Goal: Task Accomplishment & Management: Use online tool/utility

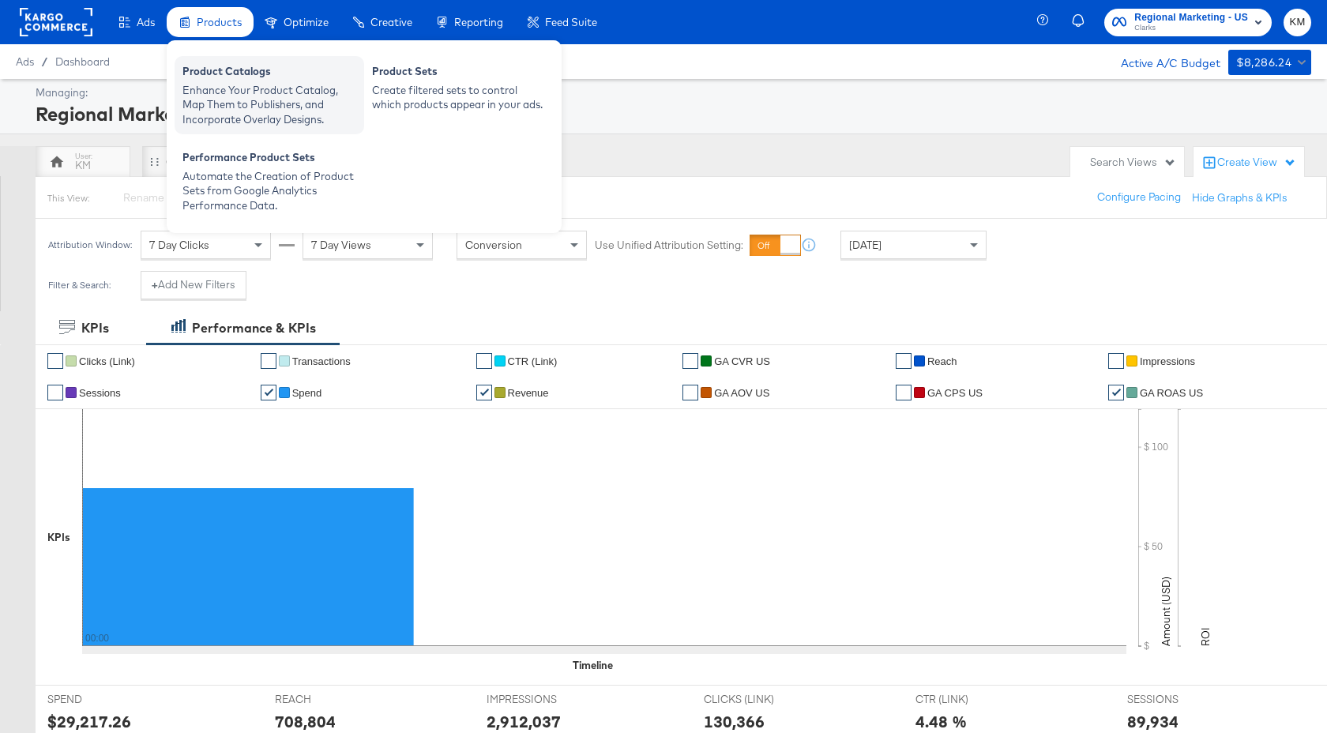
click at [217, 74] on div "Product Catalogs" at bounding box center [269, 73] width 174 height 19
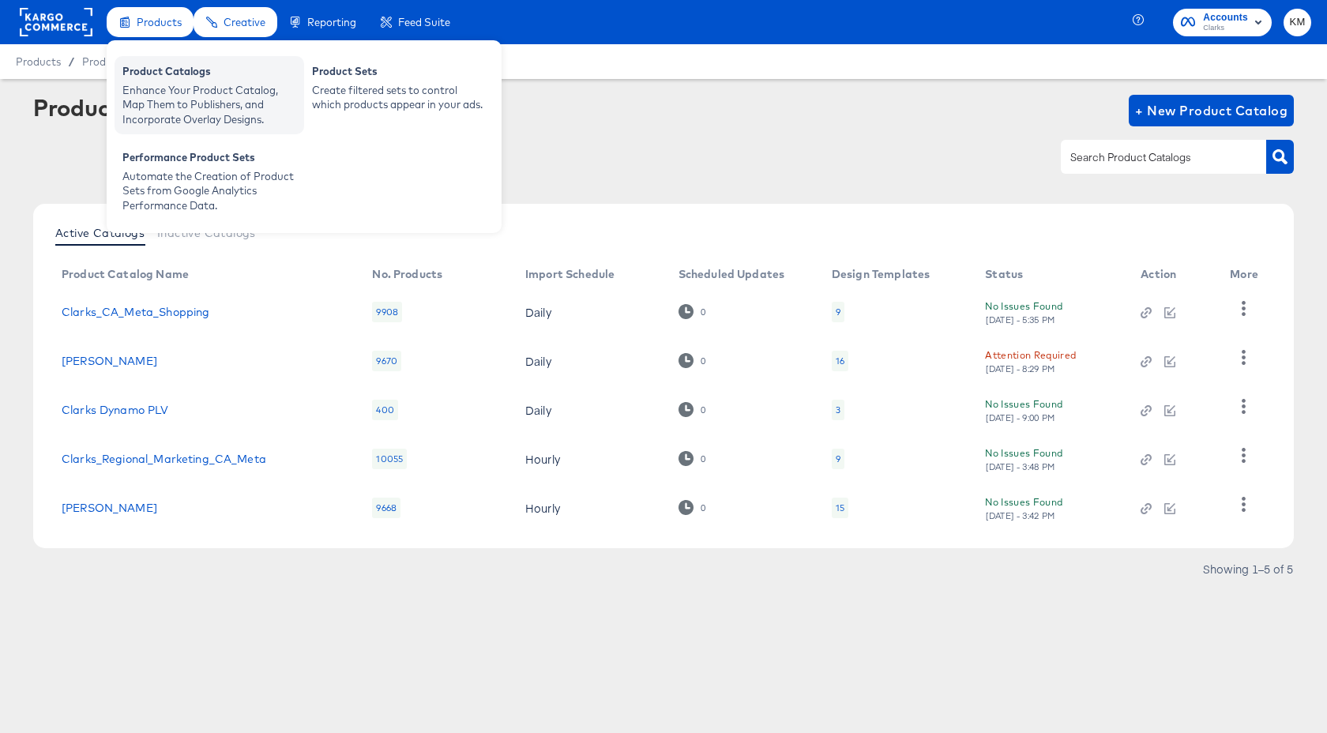
click at [177, 88] on div "Enhance Your Product Catalog, Map Them to Publishers, and Incorporate Overlay D…" at bounding box center [209, 105] width 174 height 44
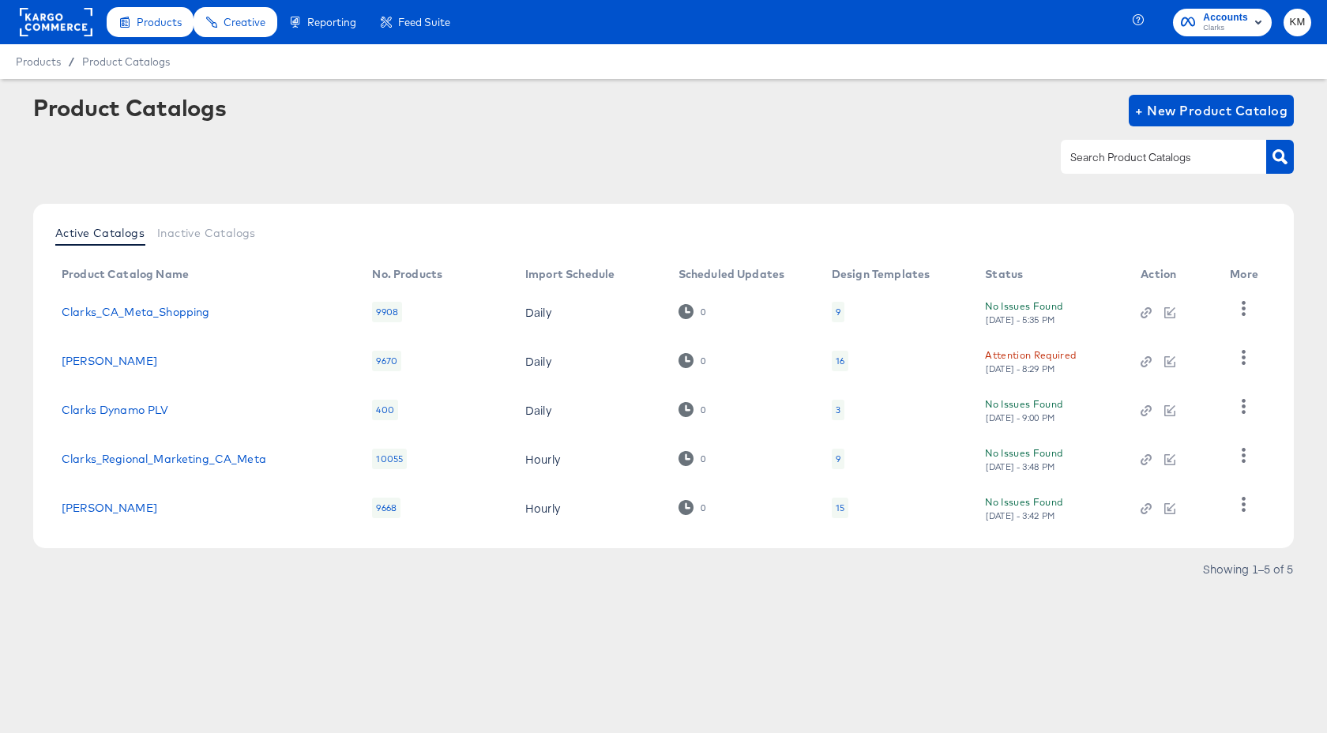
click at [844, 356] on div "16" at bounding box center [840, 361] width 9 height 13
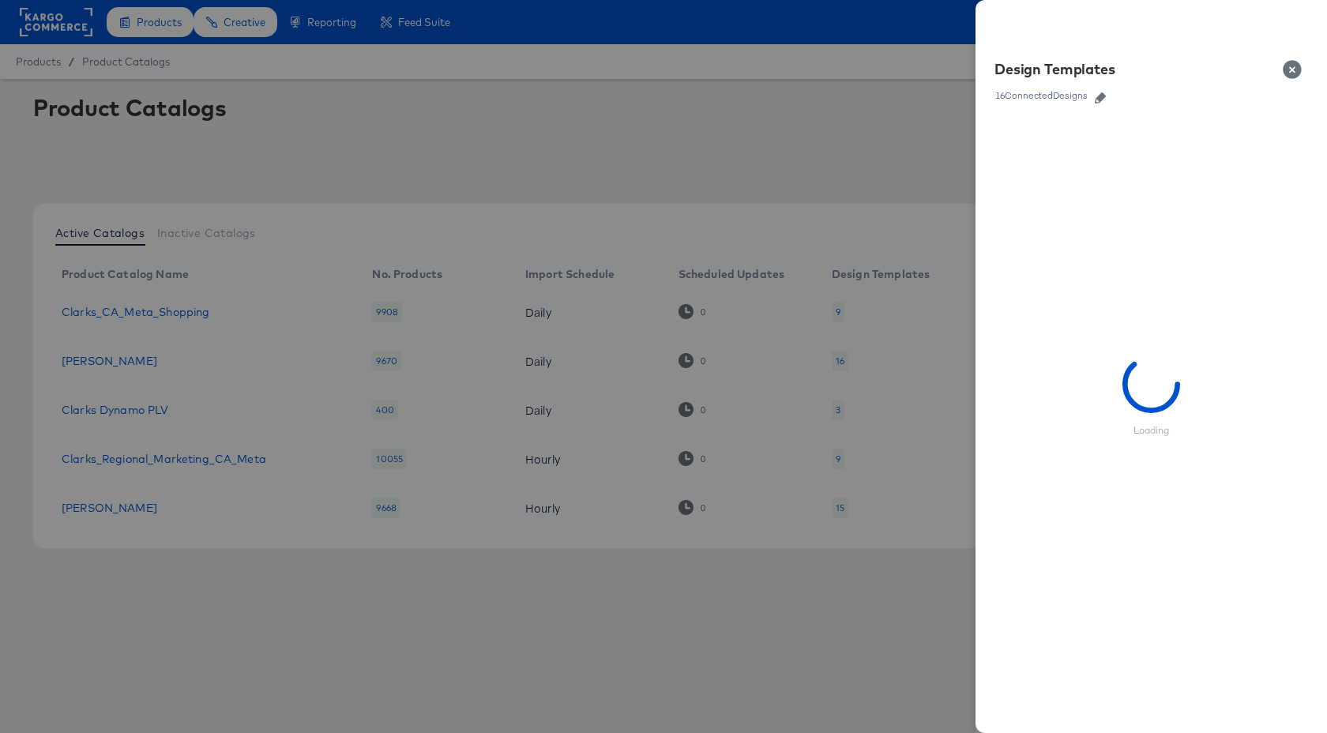
click at [1106, 95] on icon "button" at bounding box center [1100, 97] width 11 height 11
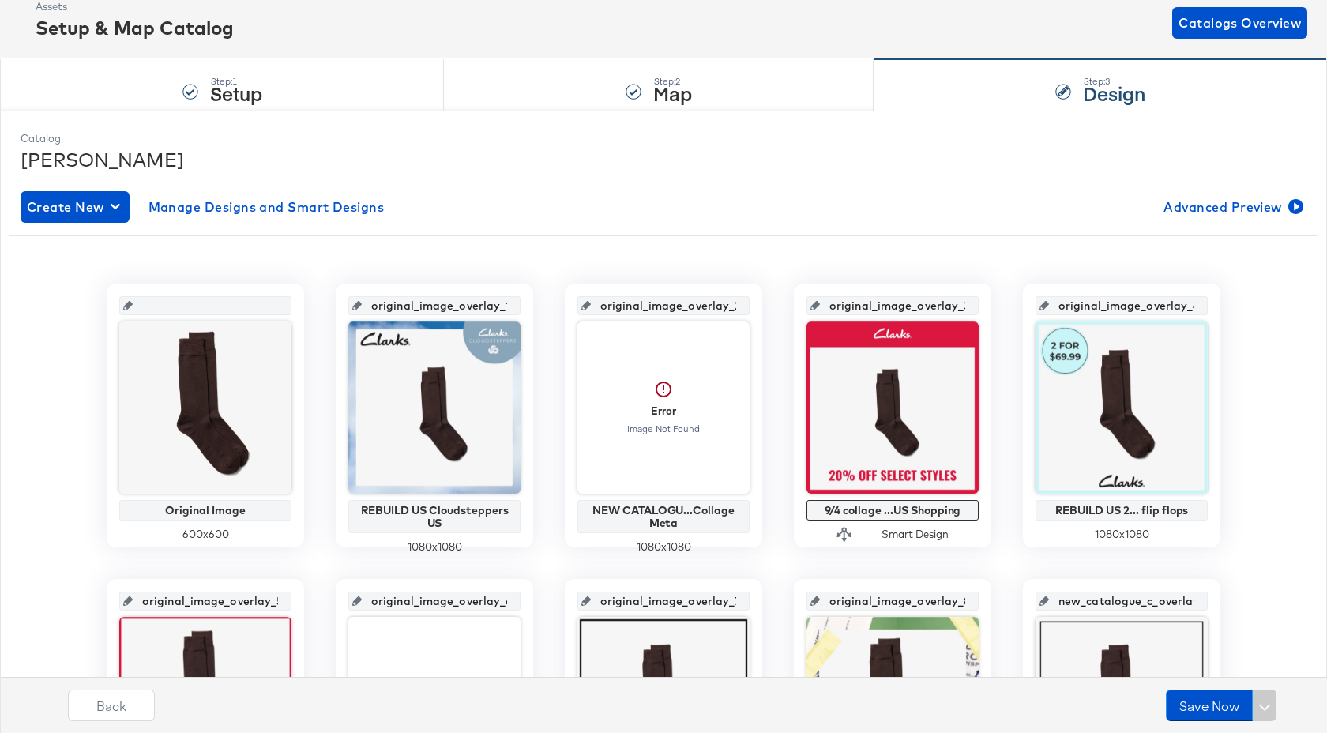
scroll to position [183, 0]
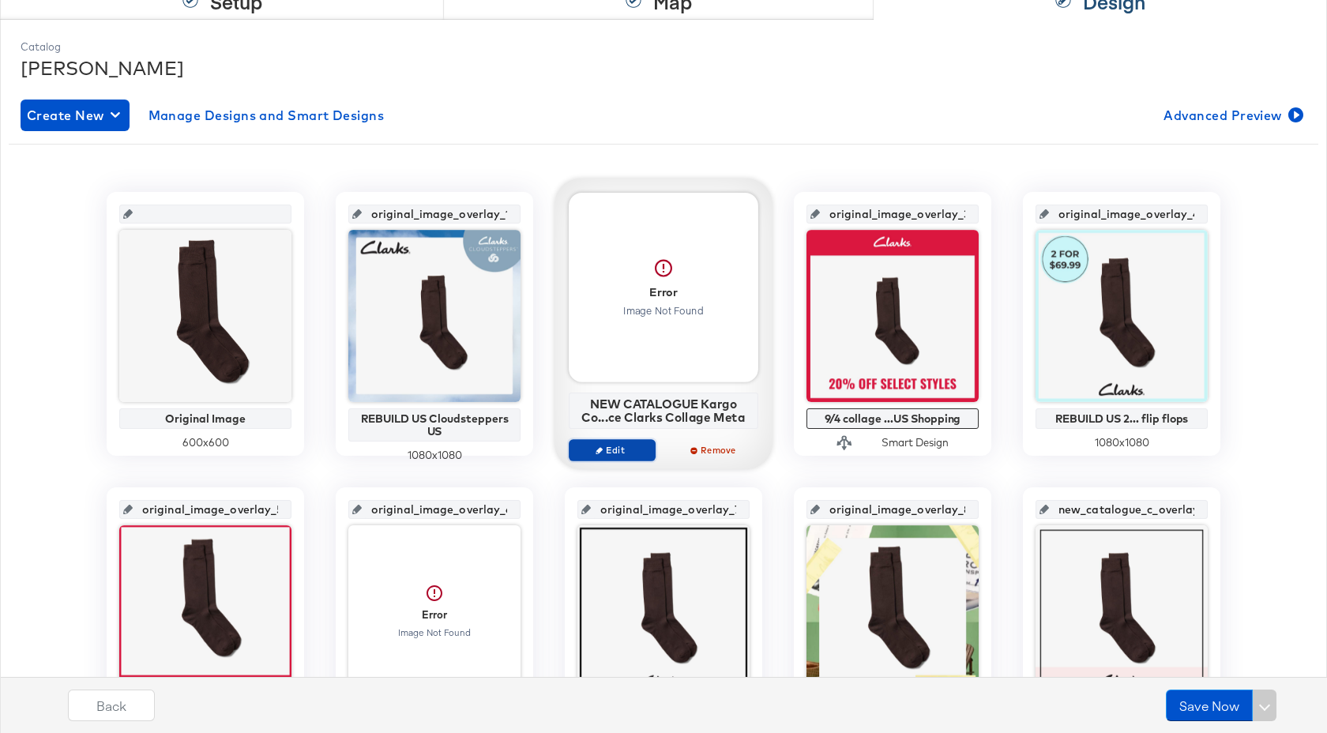
click at [629, 452] on span "Edit" at bounding box center [612, 450] width 73 height 12
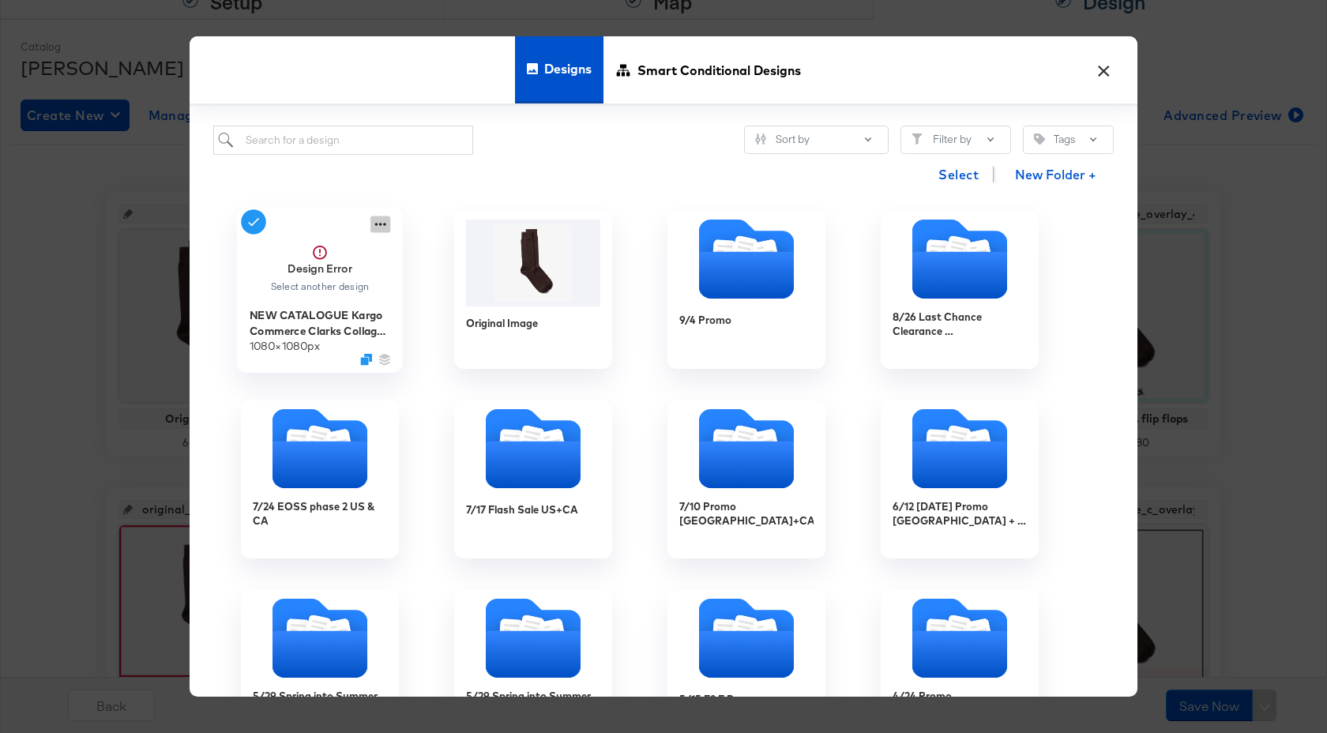
click at [380, 224] on icon at bounding box center [380, 224] width 20 height 17
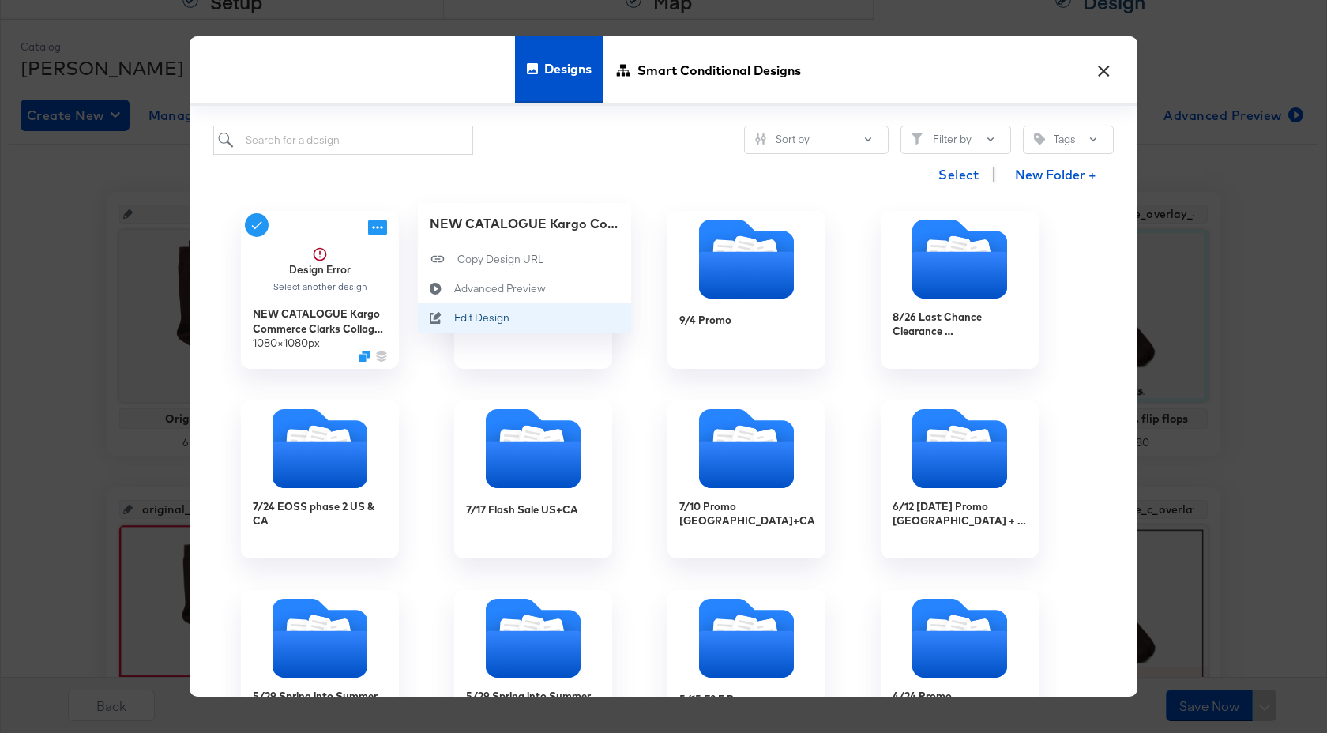
click at [454, 318] on div "Edit Design Edit Design" at bounding box center [454, 318] width 0 height 0
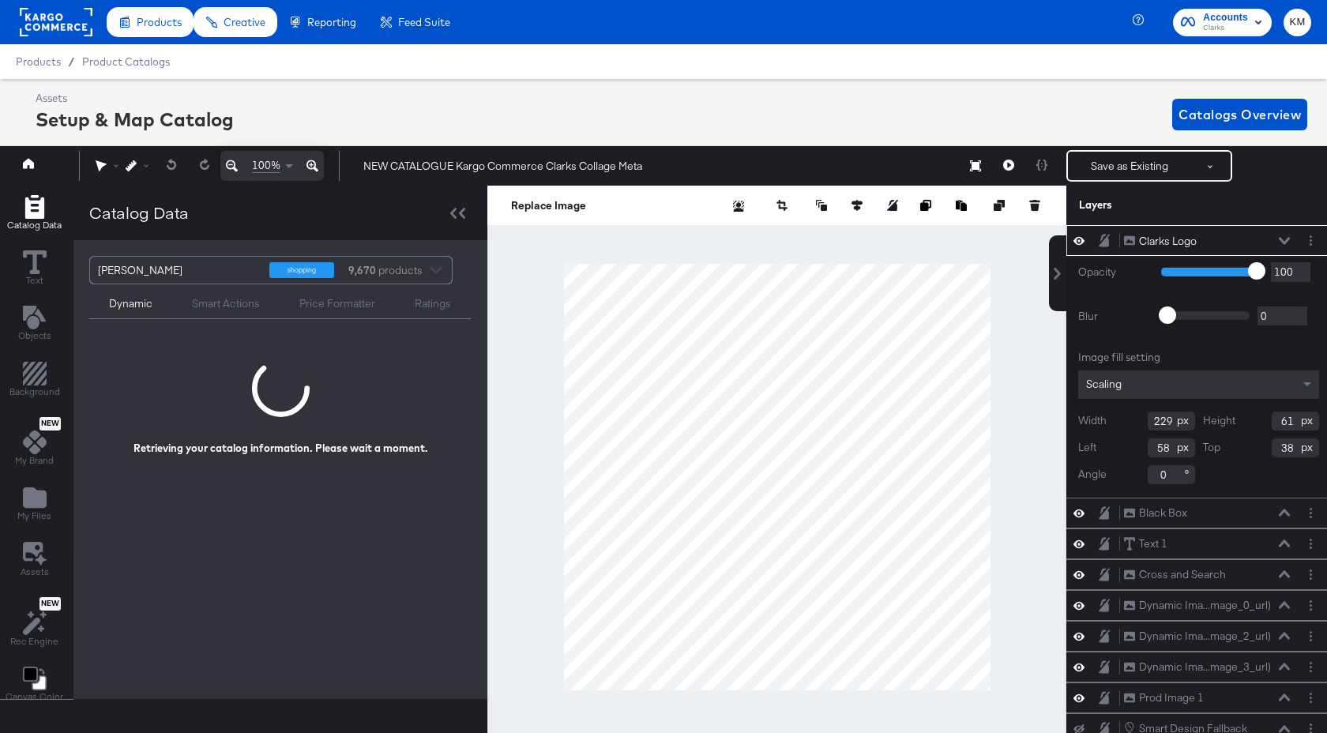
scroll to position [0, 4]
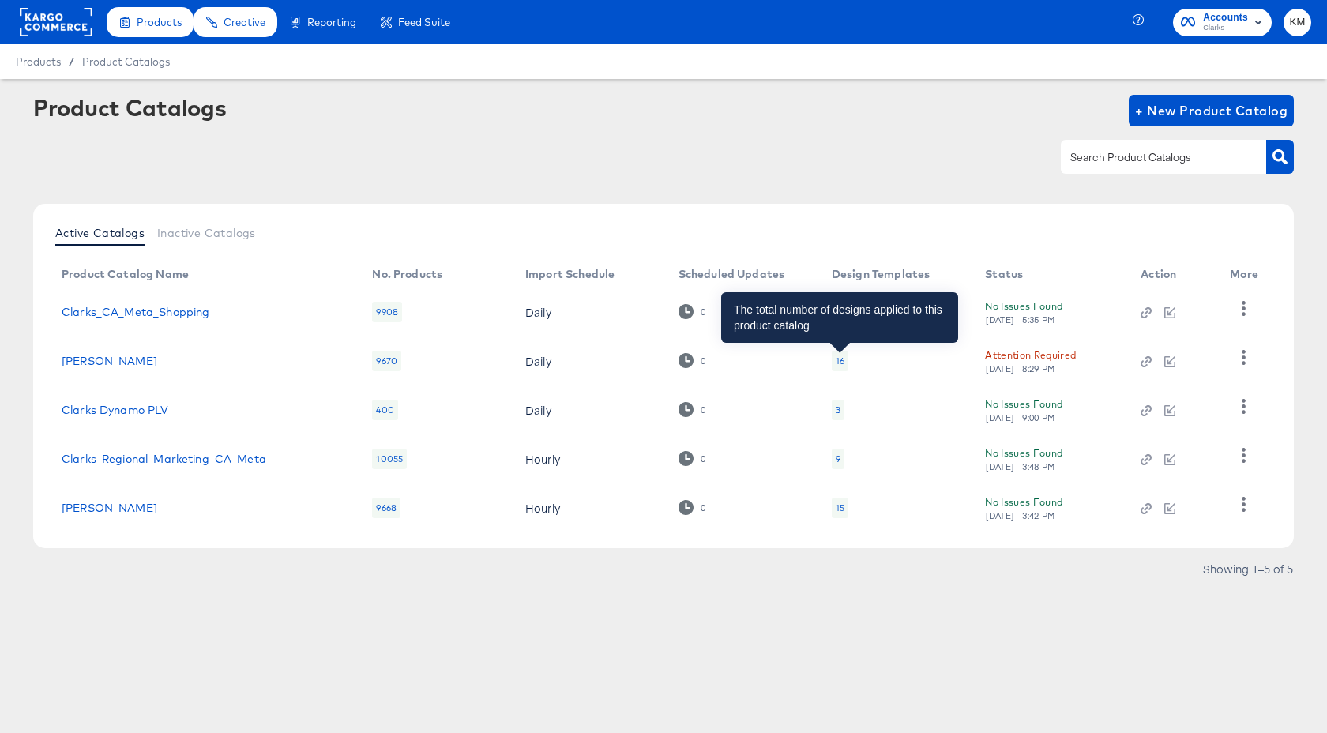
click at [837, 363] on div "16" at bounding box center [840, 361] width 9 height 13
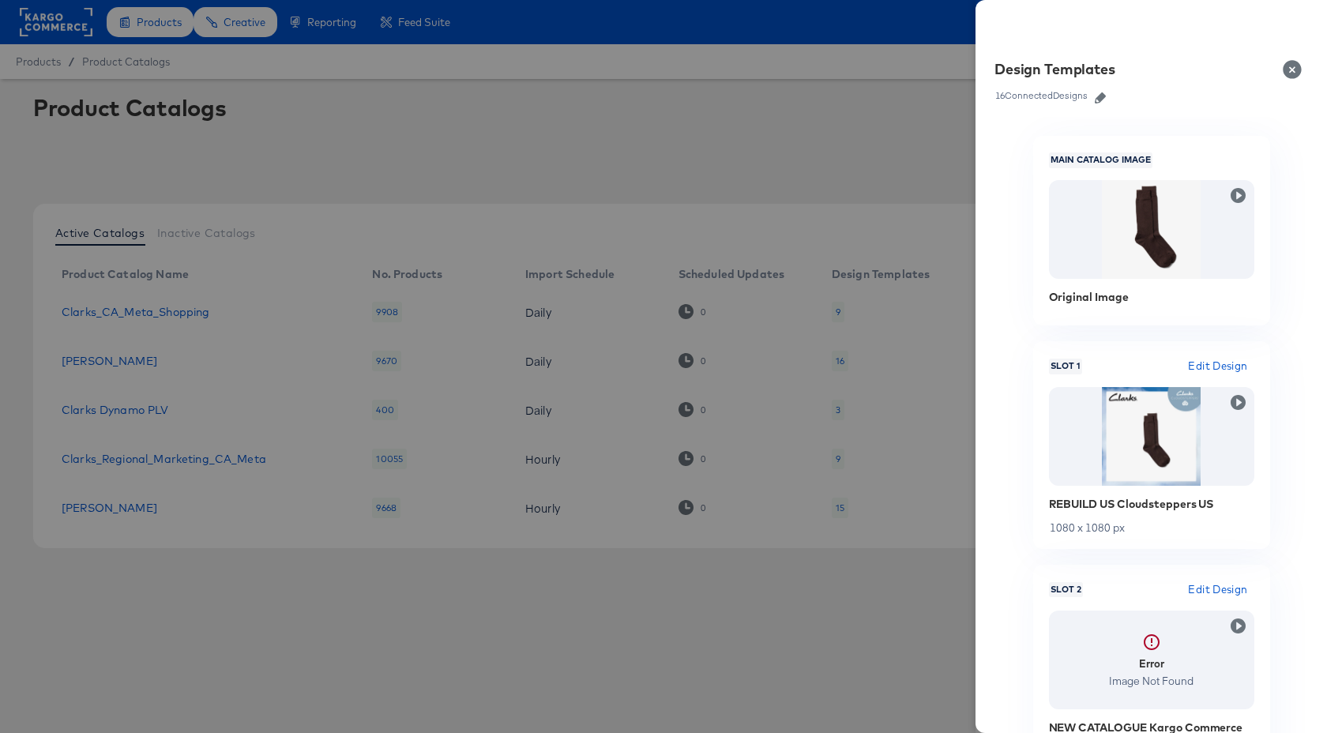
click at [1101, 99] on icon "button" at bounding box center [1100, 97] width 11 height 11
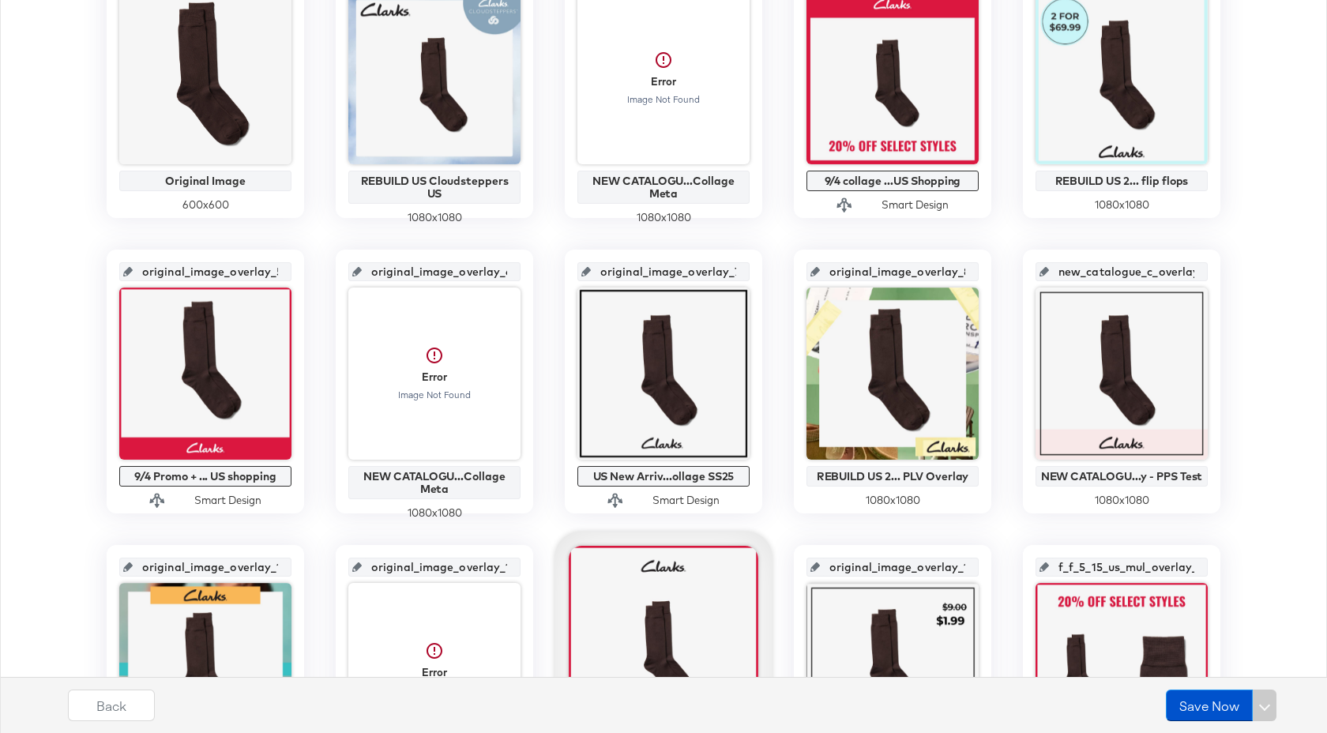
scroll to position [294, 0]
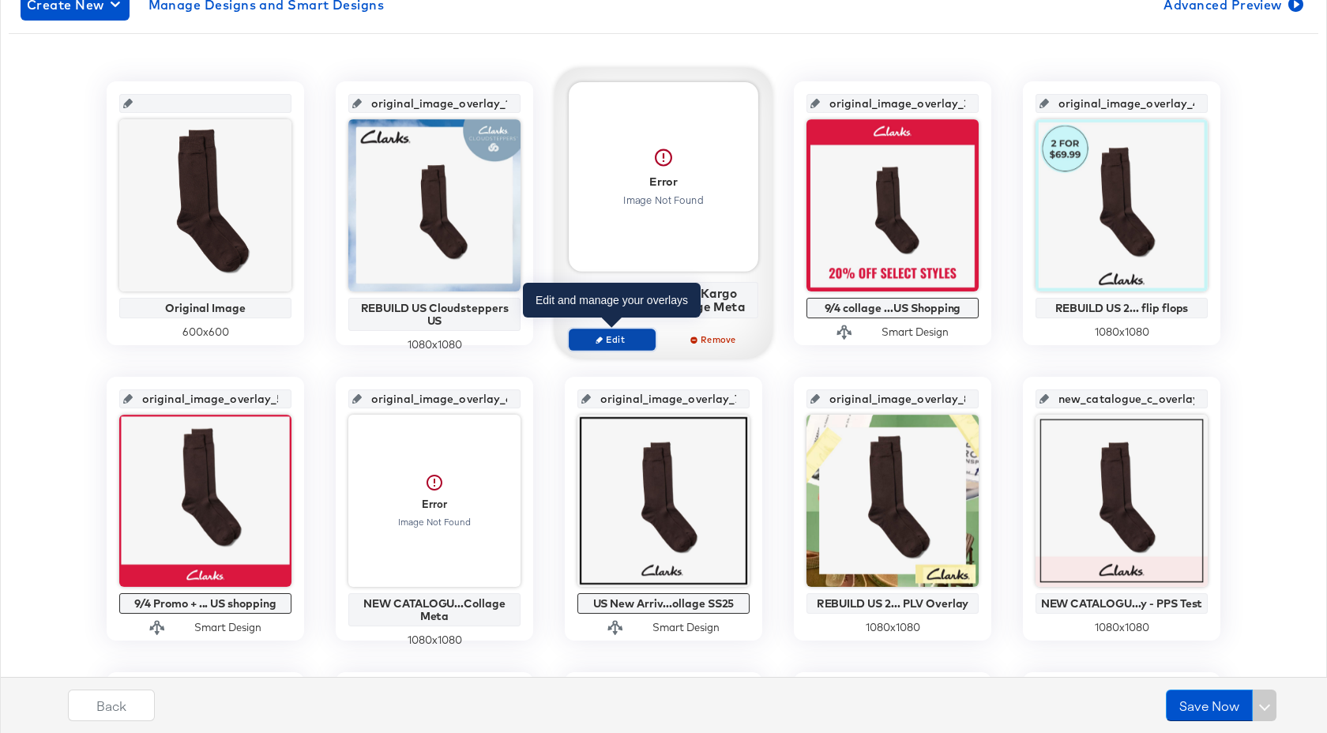
click at [627, 340] on span "Edit" at bounding box center [612, 339] width 73 height 12
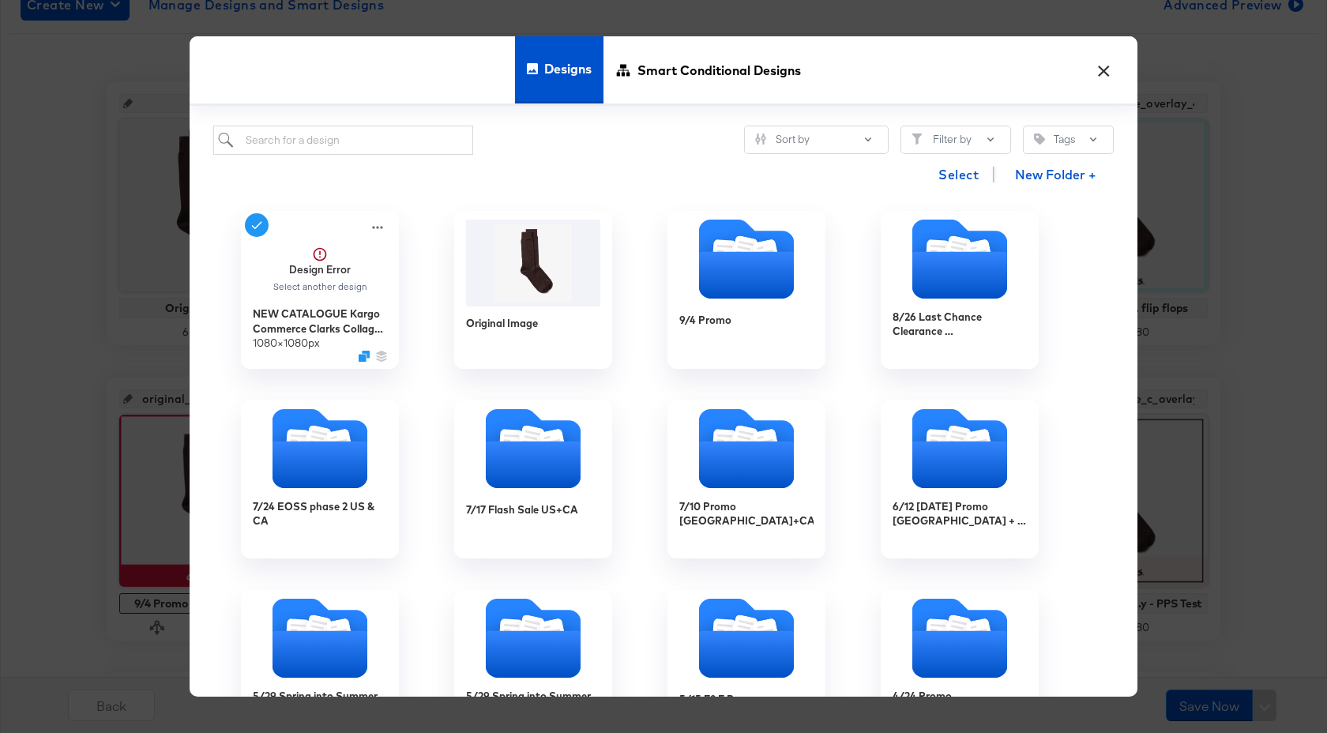
click at [1099, 67] on button "×" at bounding box center [1103, 66] width 28 height 28
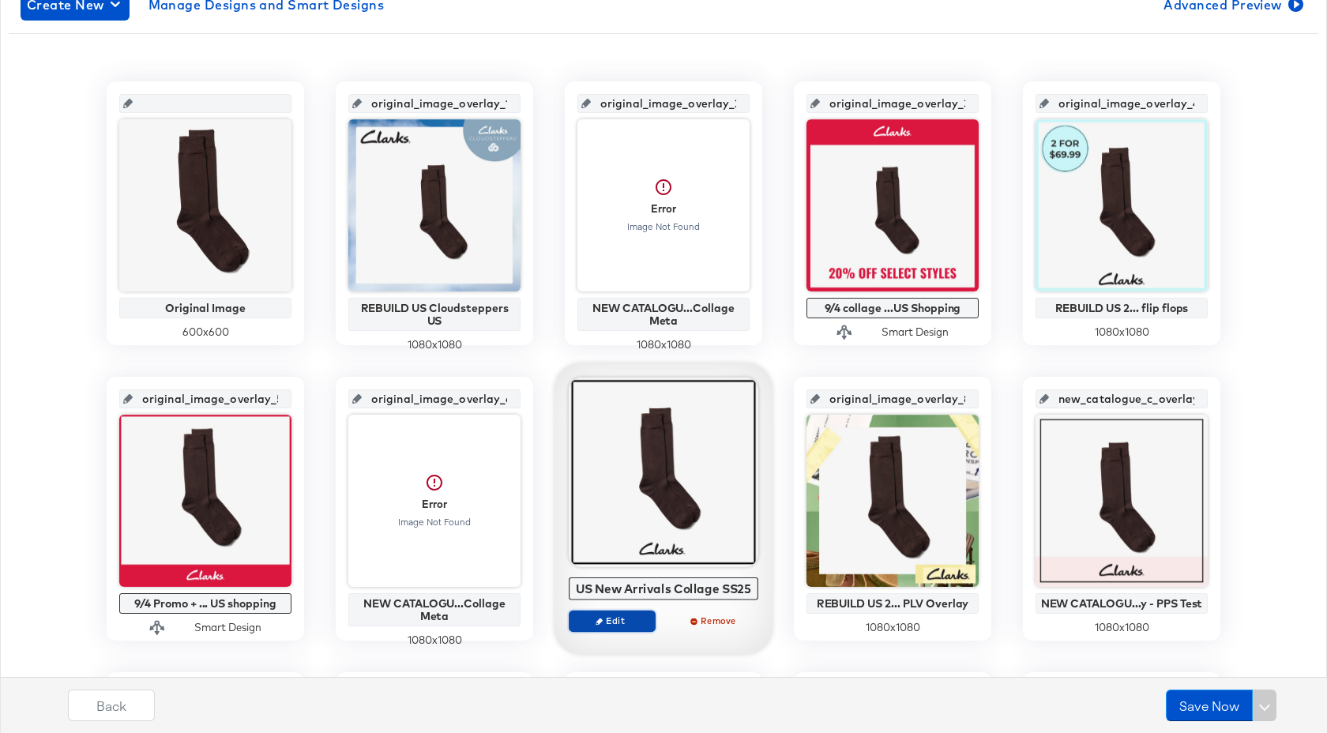
click at [633, 618] on span "Edit" at bounding box center [612, 620] width 73 height 12
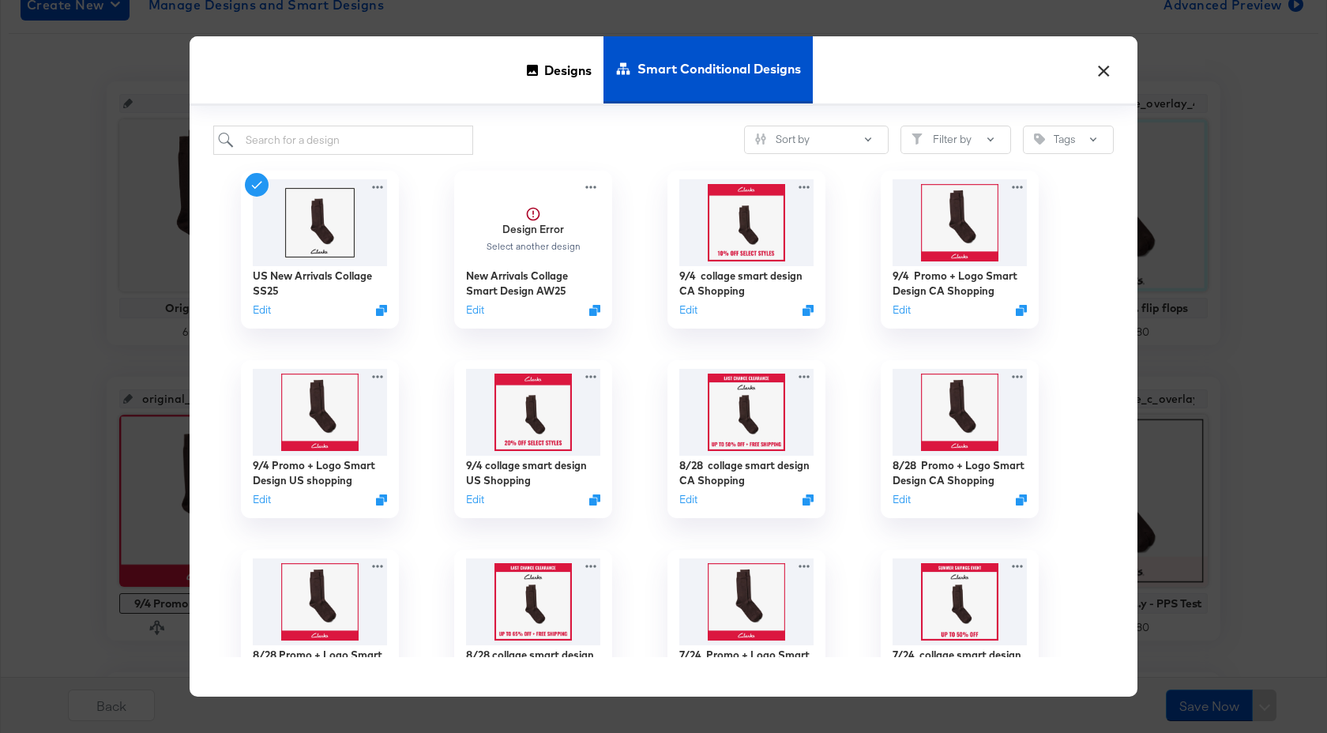
click at [1100, 65] on button "×" at bounding box center [1103, 66] width 28 height 28
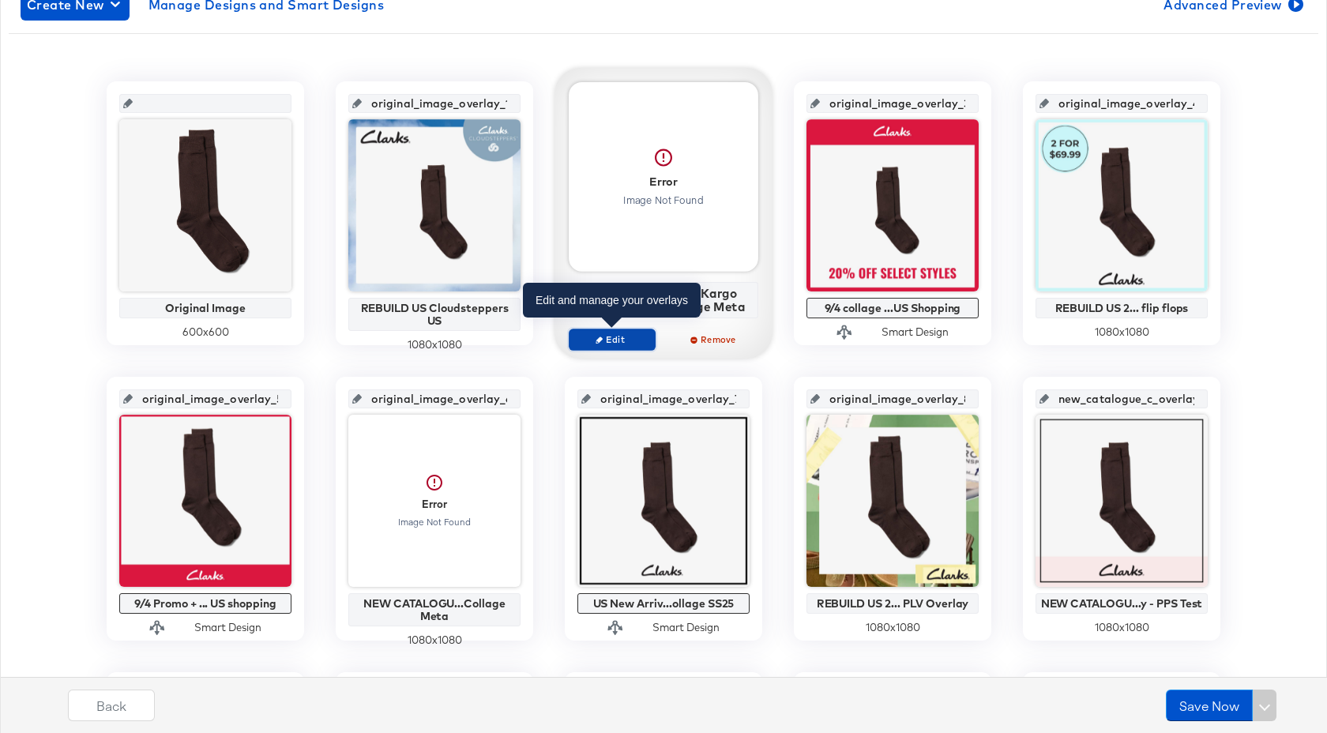
click at [623, 338] on span "Edit" at bounding box center [612, 339] width 73 height 12
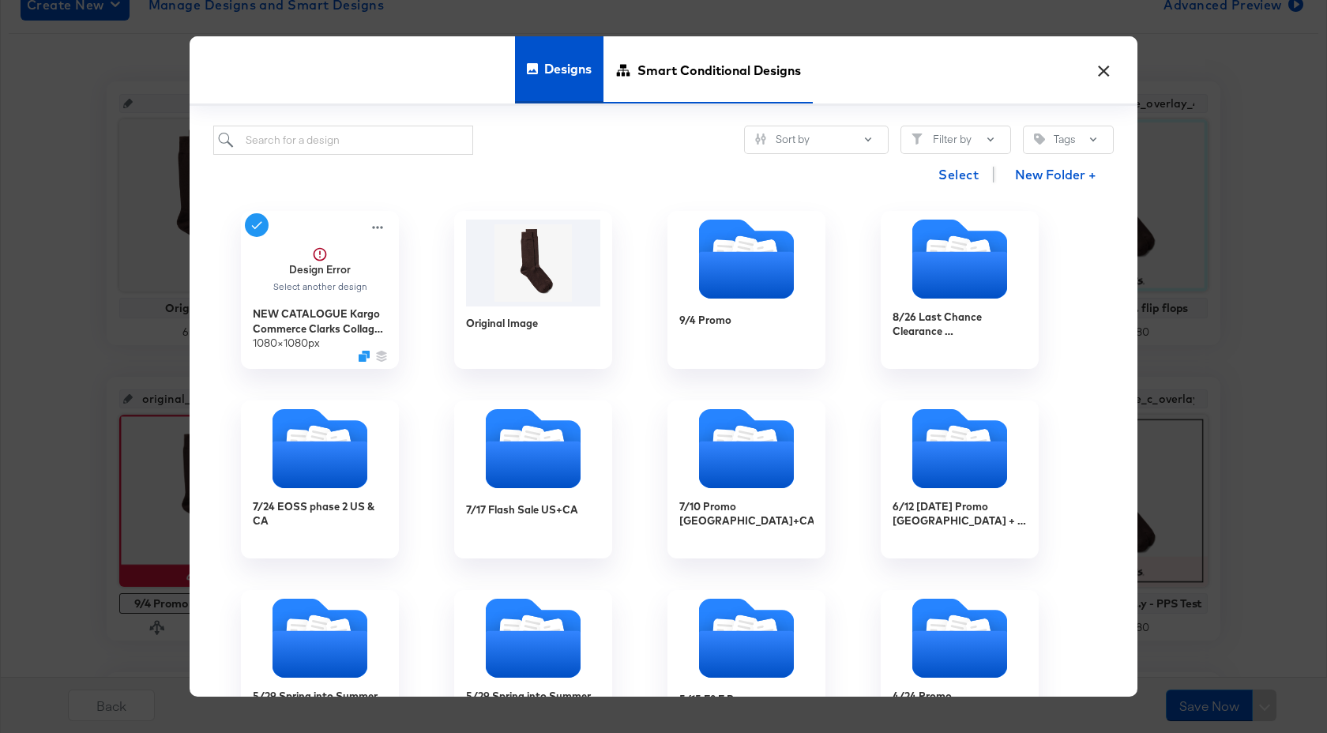
click at [657, 72] on span "Smart Conditional Designs" at bounding box center [718, 71] width 163 height 70
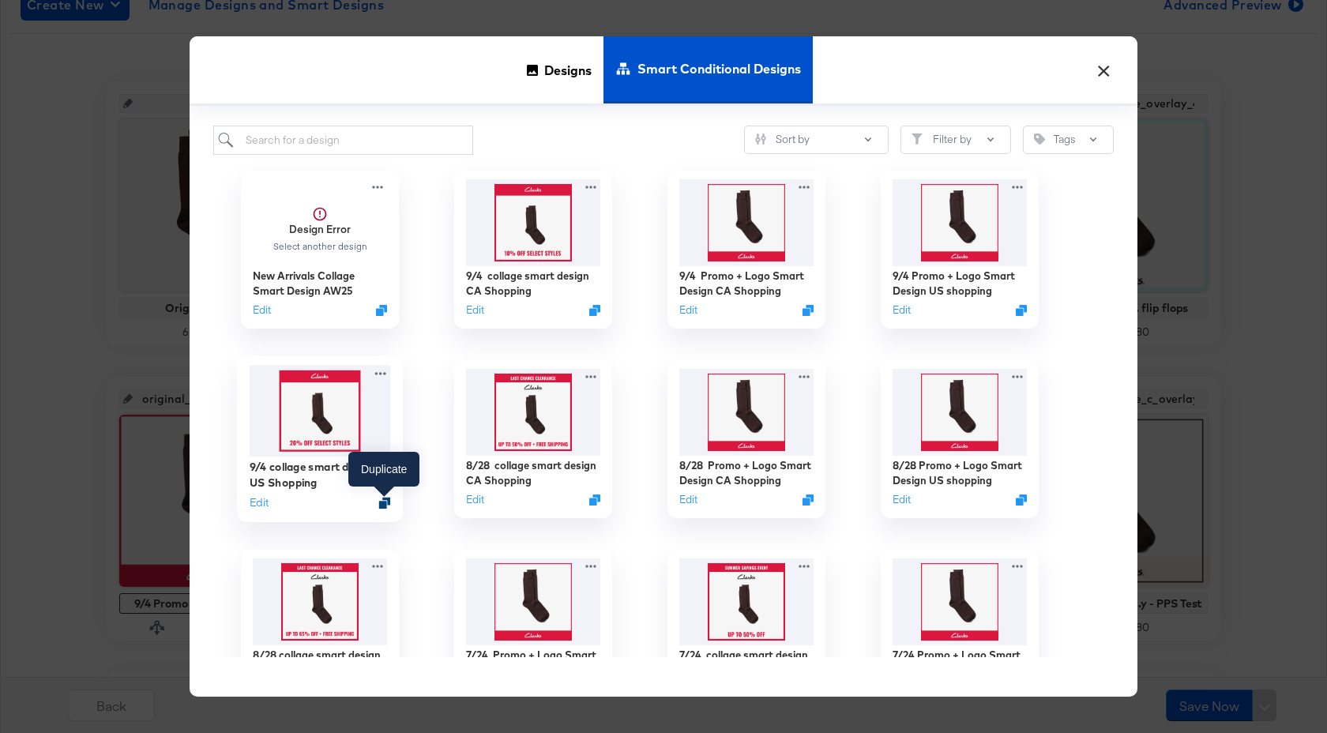
click at [381, 507] on icon "Duplicate" at bounding box center [385, 503] width 12 height 12
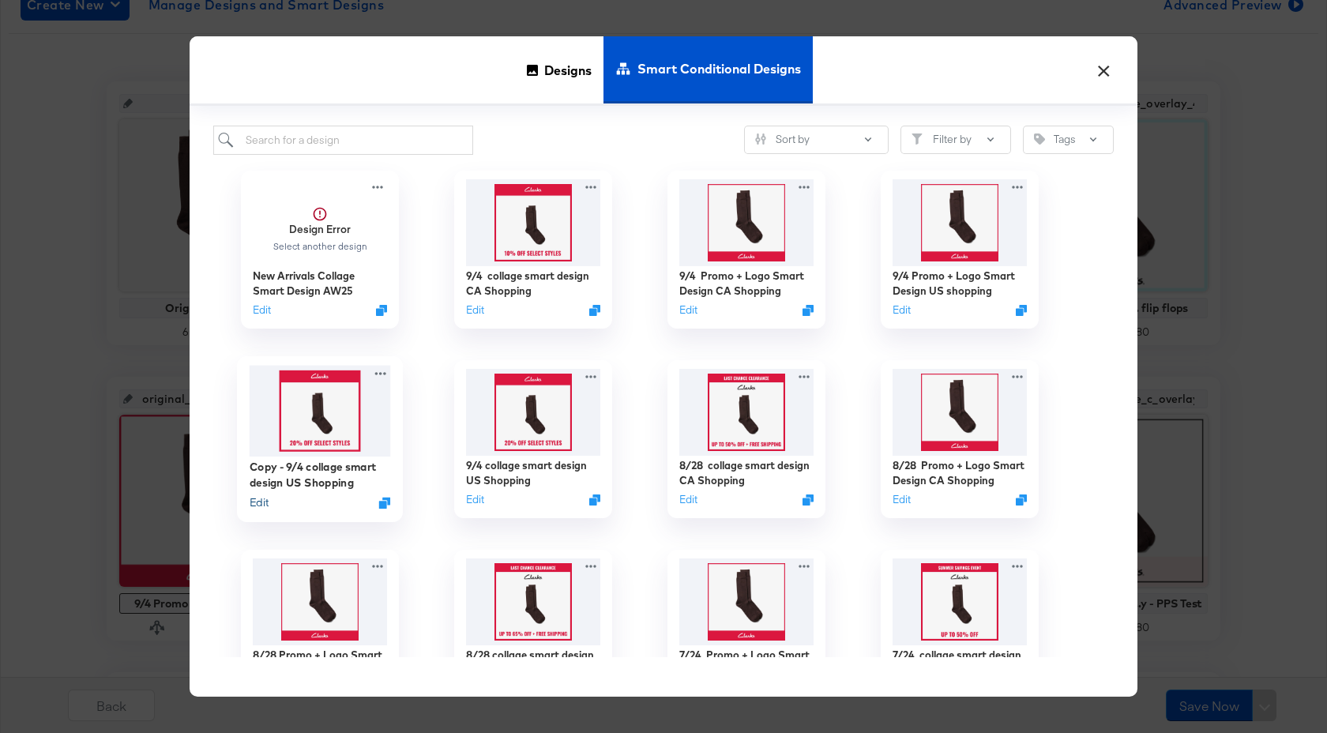
click at [261, 509] on button "Edit" at bounding box center [259, 502] width 19 height 15
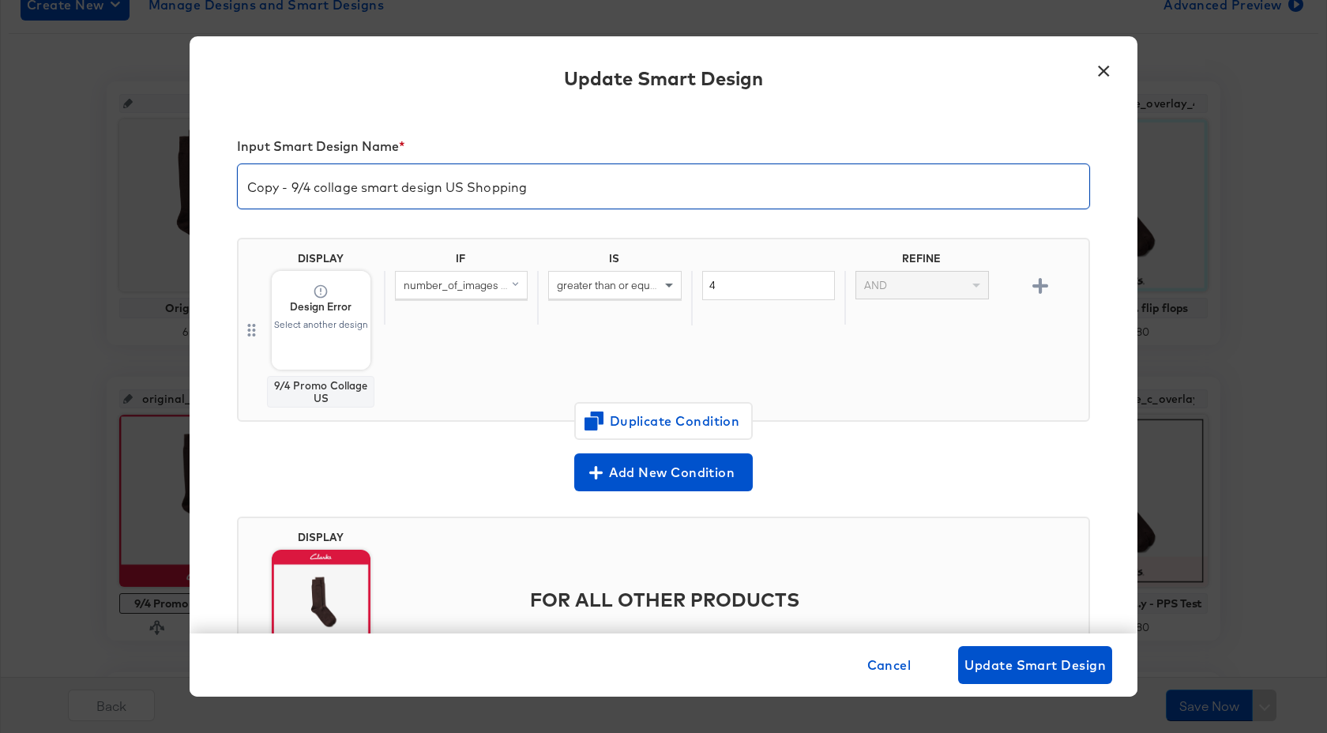
drag, startPoint x: 527, startPoint y: 193, endPoint x: 251, endPoint y: 190, distance: 275.7
click at [251, 190] on input "Copy - 9/4 collage smart design US Shopping" at bounding box center [663, 180] width 851 height 44
type input "Premium Collage smart design"
click at [536, 356] on div "IF IS REFINE number_of_images (original) greater than or equal to (custom) (num…" at bounding box center [733, 330] width 698 height 156
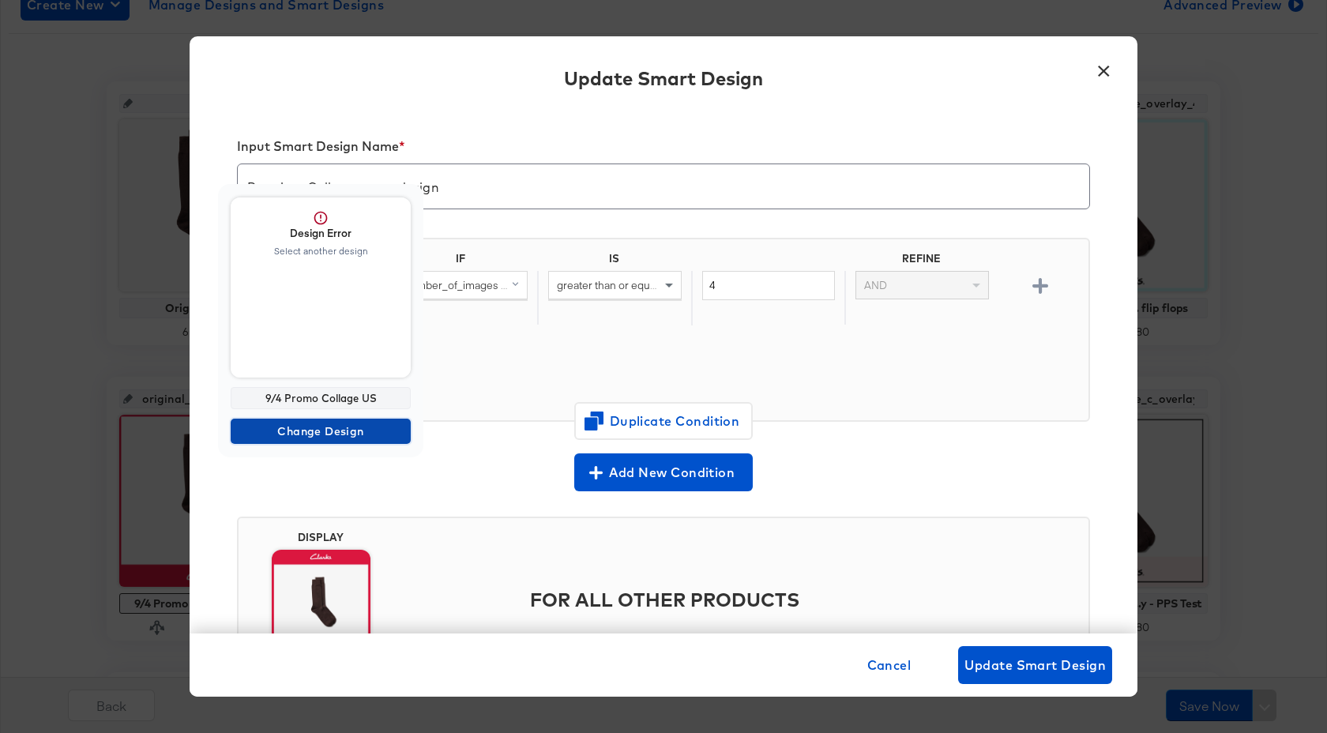
click at [351, 437] on span "Change Design" at bounding box center [320, 432] width 167 height 20
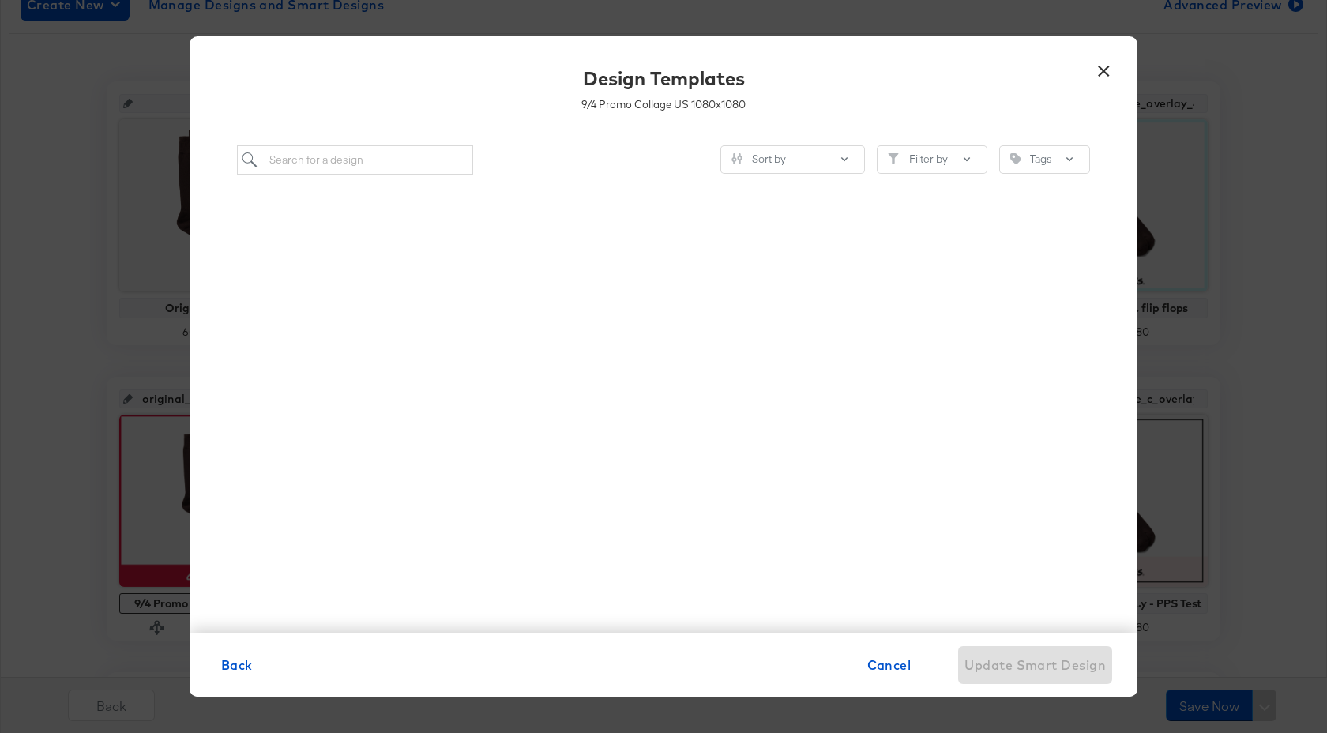
scroll to position [0, 0]
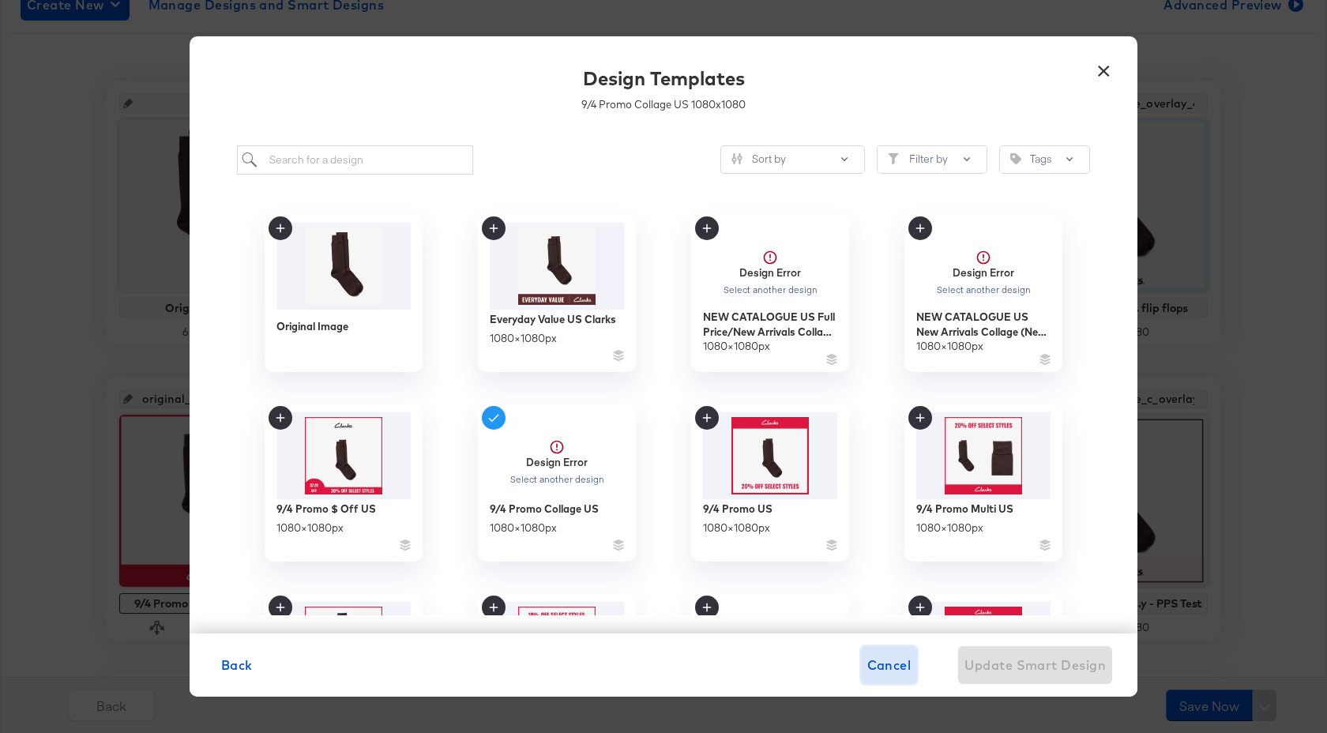
click at [892, 664] on span "Cancel" at bounding box center [889, 665] width 44 height 22
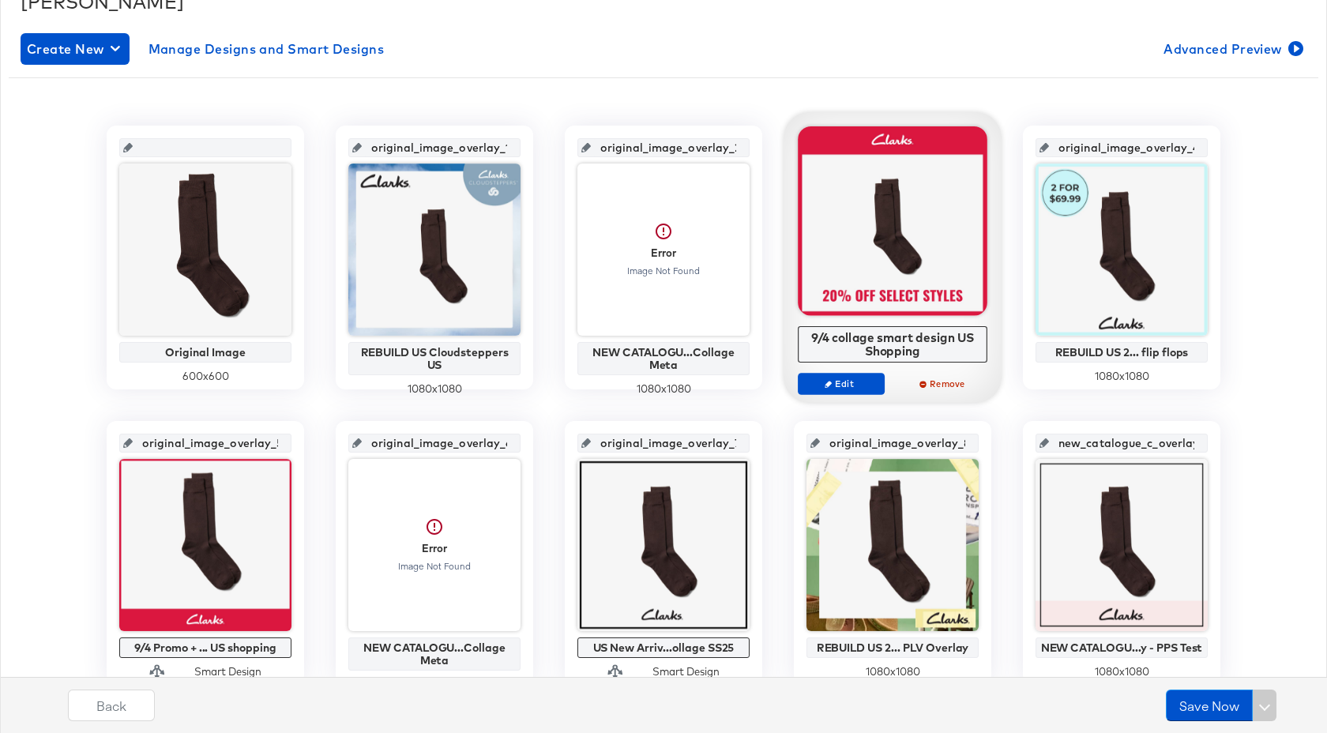
scroll to position [138, 0]
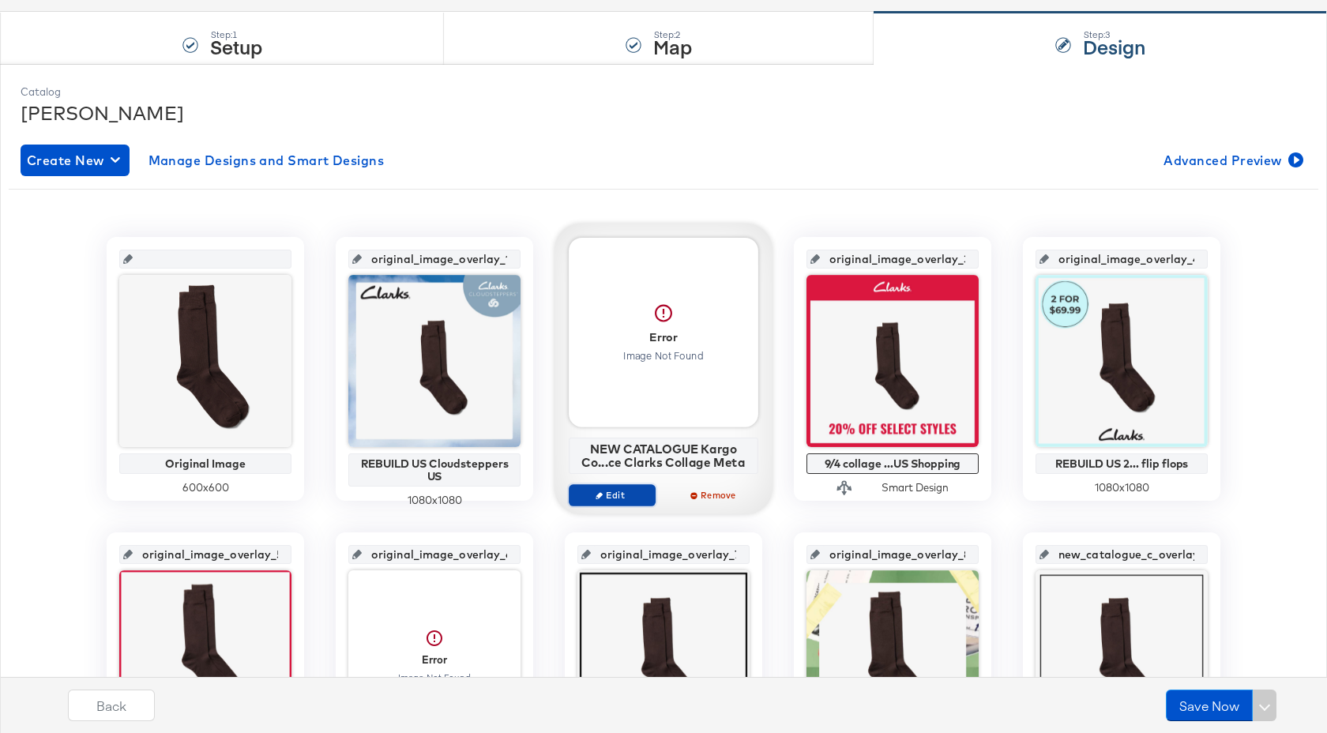
click at [619, 491] on span "Edit" at bounding box center [612, 495] width 73 height 12
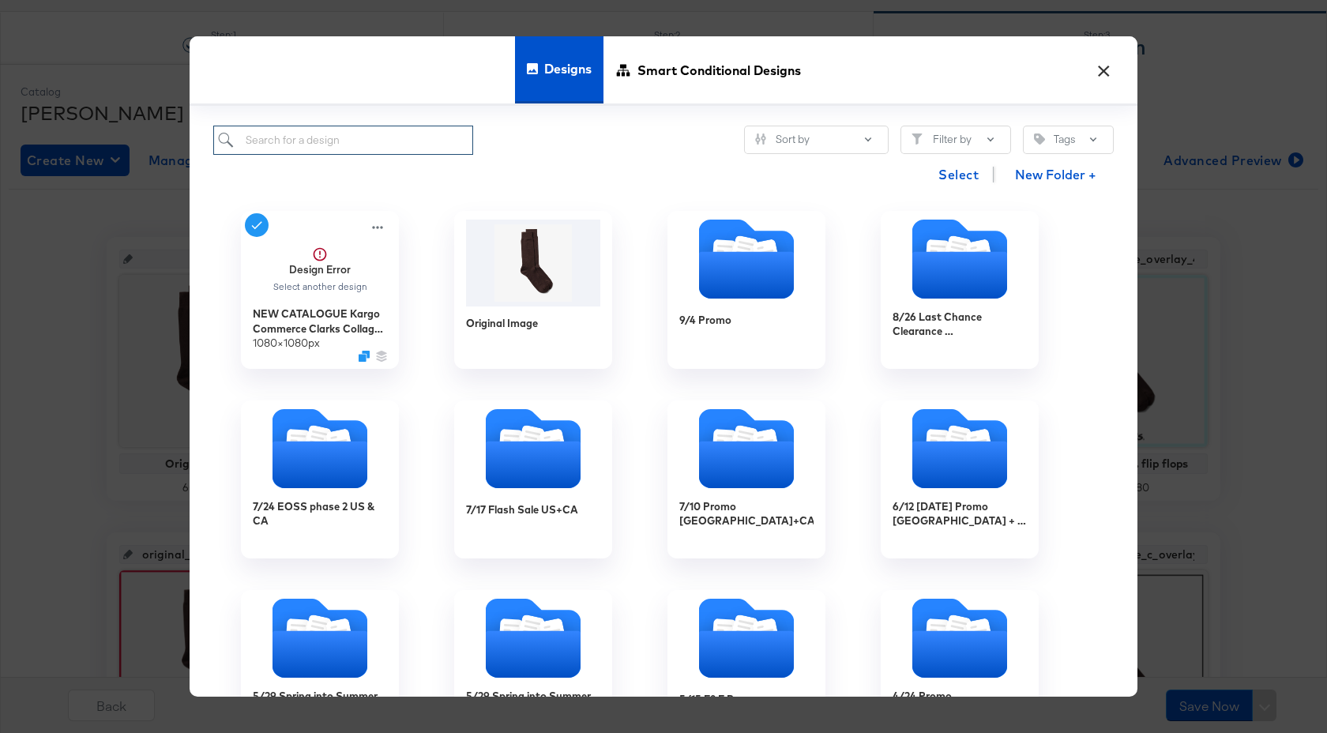
click at [431, 150] on input "search" at bounding box center [343, 140] width 260 height 29
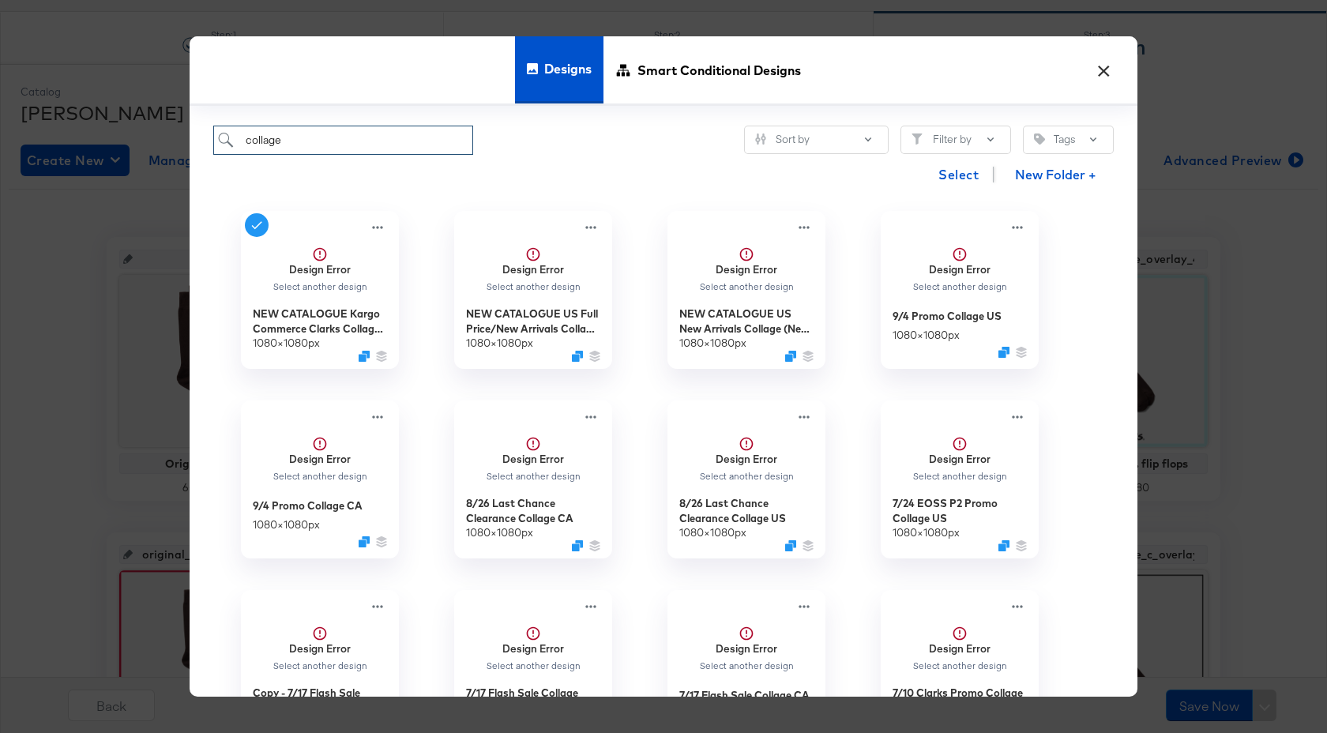
type input "collage"
click at [1105, 66] on button "×" at bounding box center [1103, 66] width 28 height 28
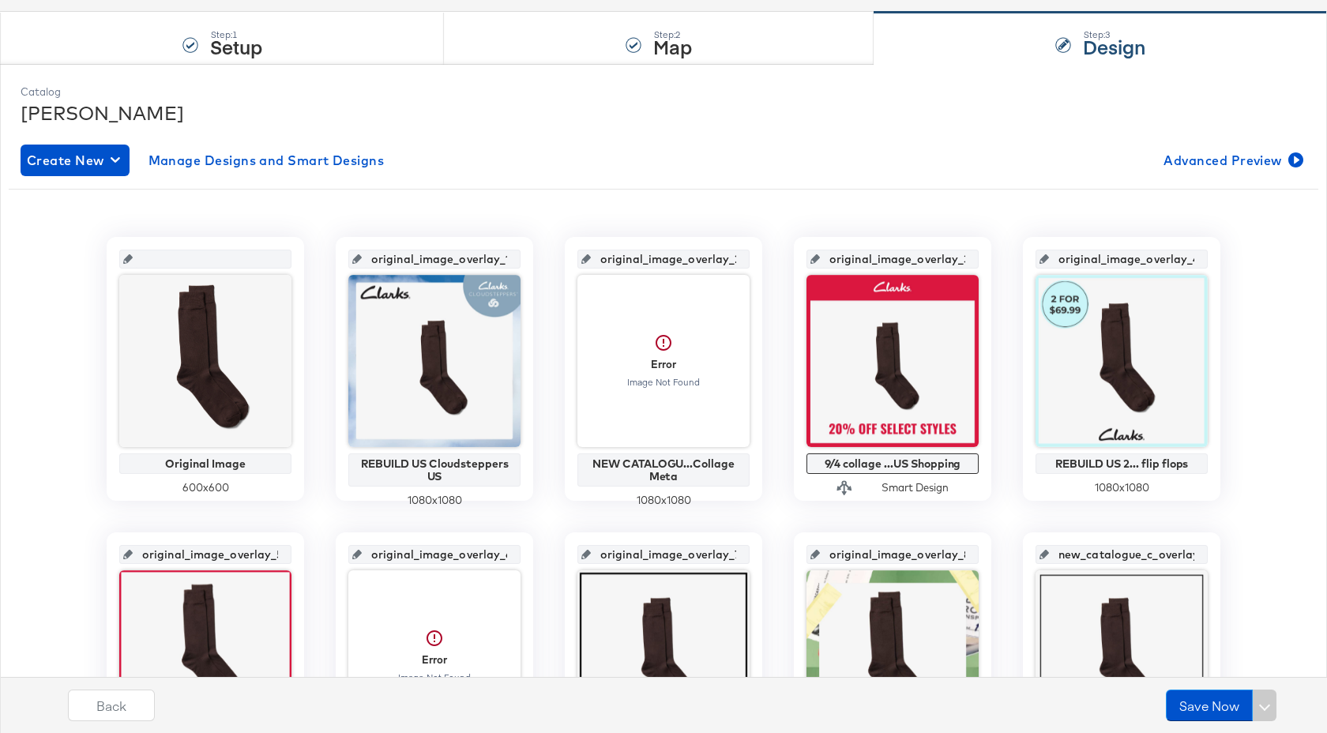
scroll to position [0, 0]
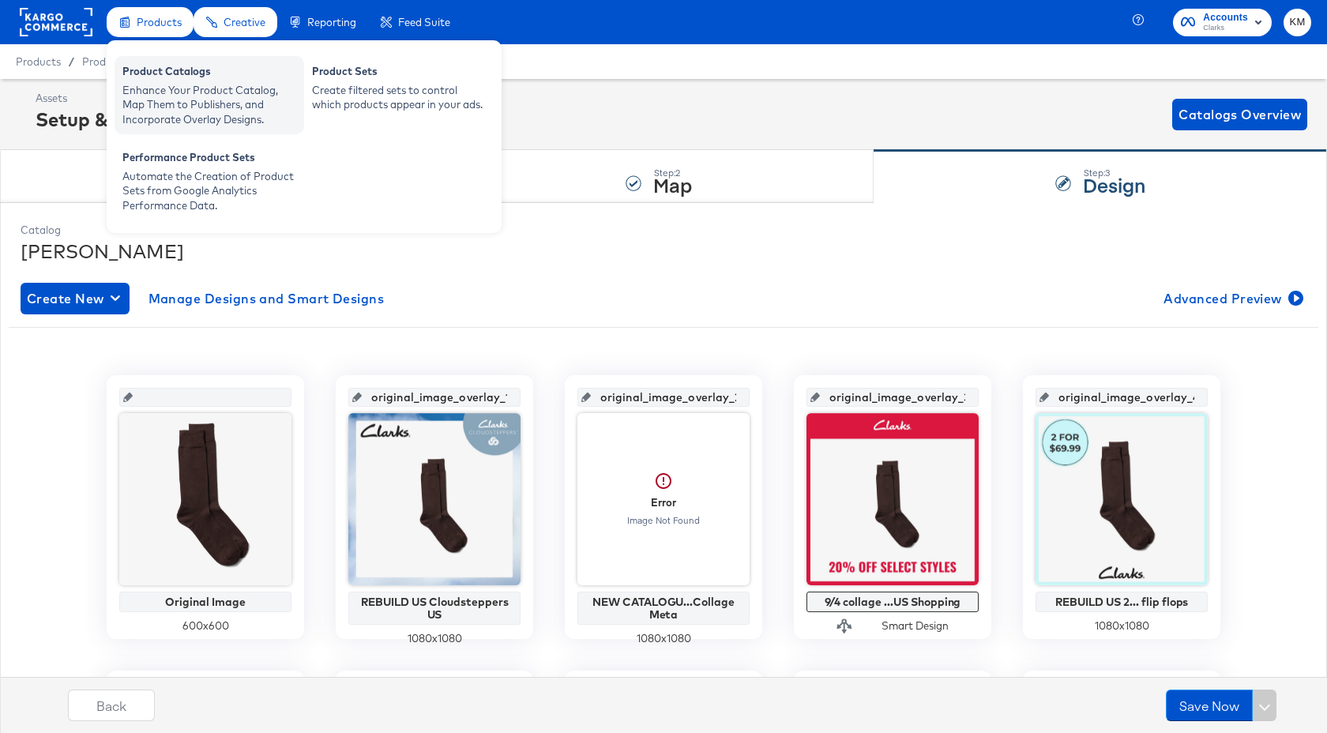
click at [170, 85] on div "Enhance Your Product Catalog, Map Them to Publishers, and Incorporate Overlay D…" at bounding box center [209, 105] width 174 height 44
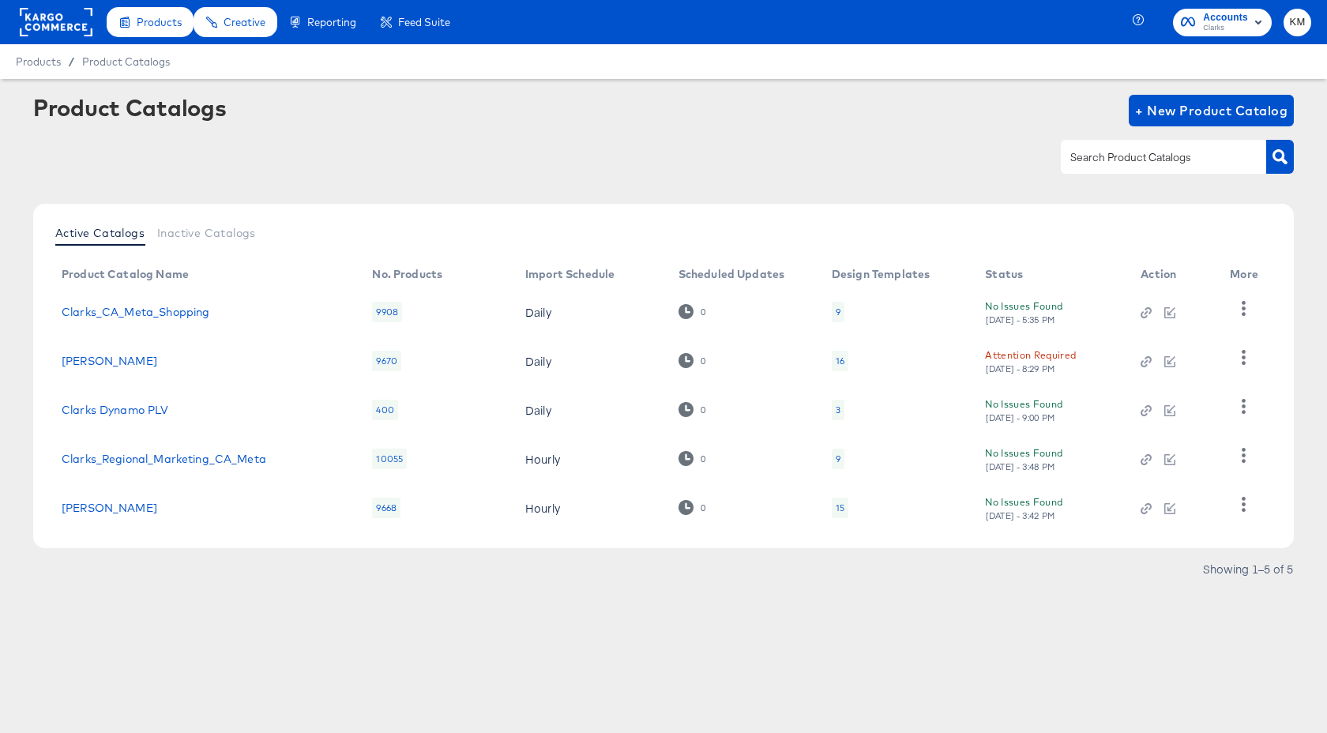
drag, startPoint x: 269, startPoint y: 370, endPoint x: 58, endPoint y: 363, distance: 211.0
click at [58, 363] on td "[PERSON_NAME]" at bounding box center [204, 360] width 310 height 49
copy link "[PERSON_NAME]"
click at [369, 109] on div "Product Catalogs + New Product Catalog" at bounding box center [663, 111] width 1261 height 32
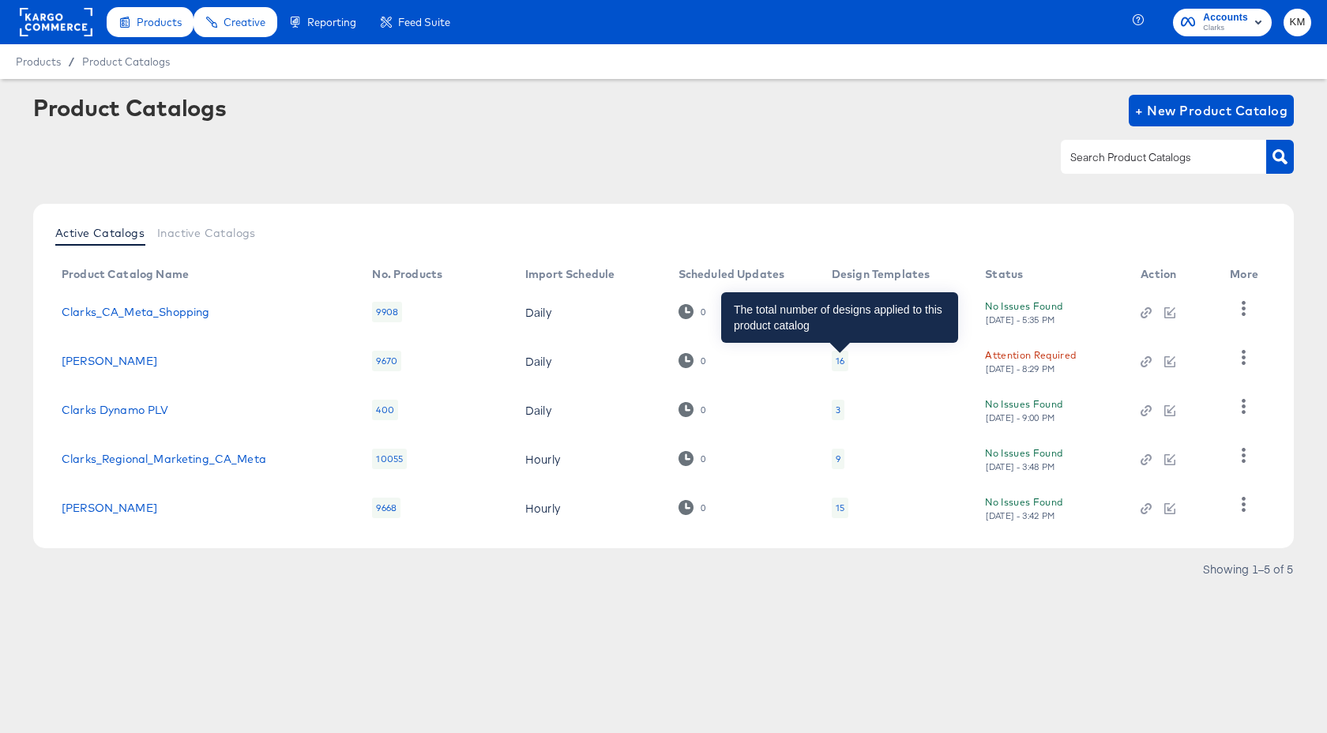
click at [836, 363] on div "16" at bounding box center [840, 361] width 9 height 13
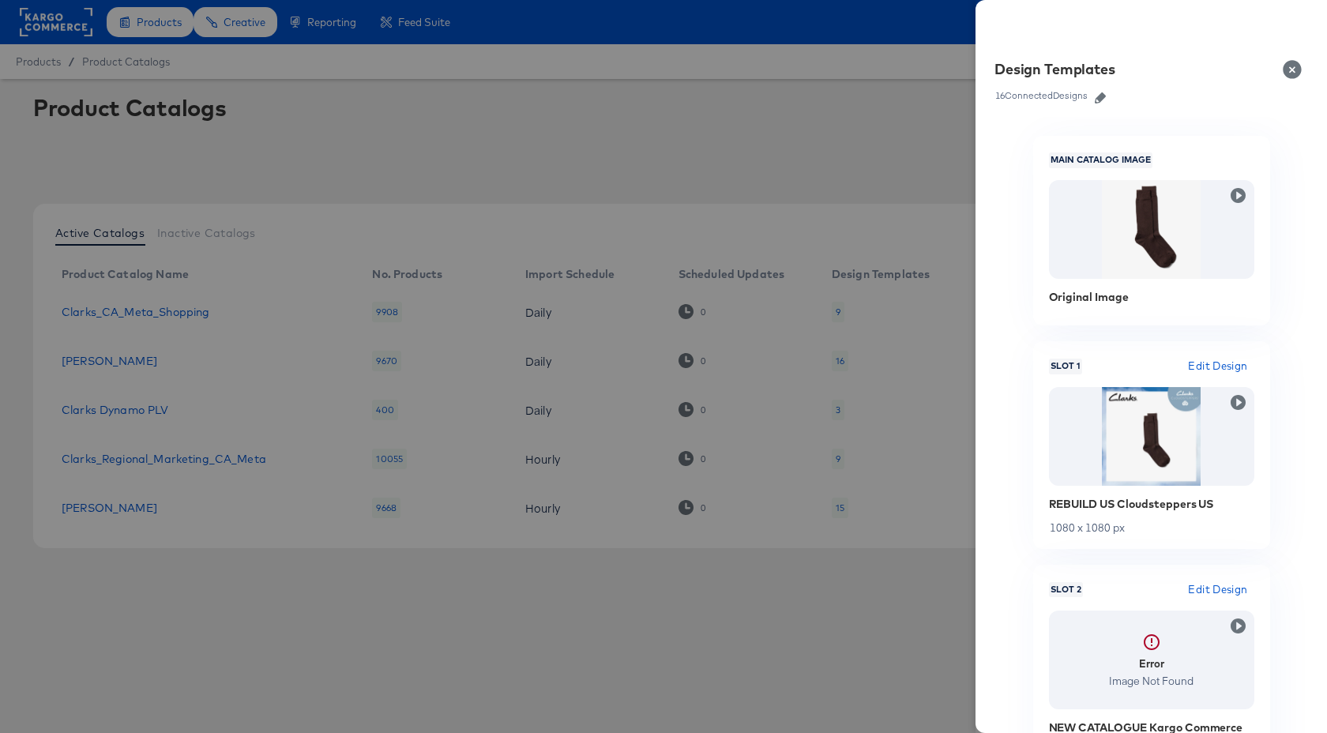
click at [1102, 95] on icon "button" at bounding box center [1100, 97] width 11 height 11
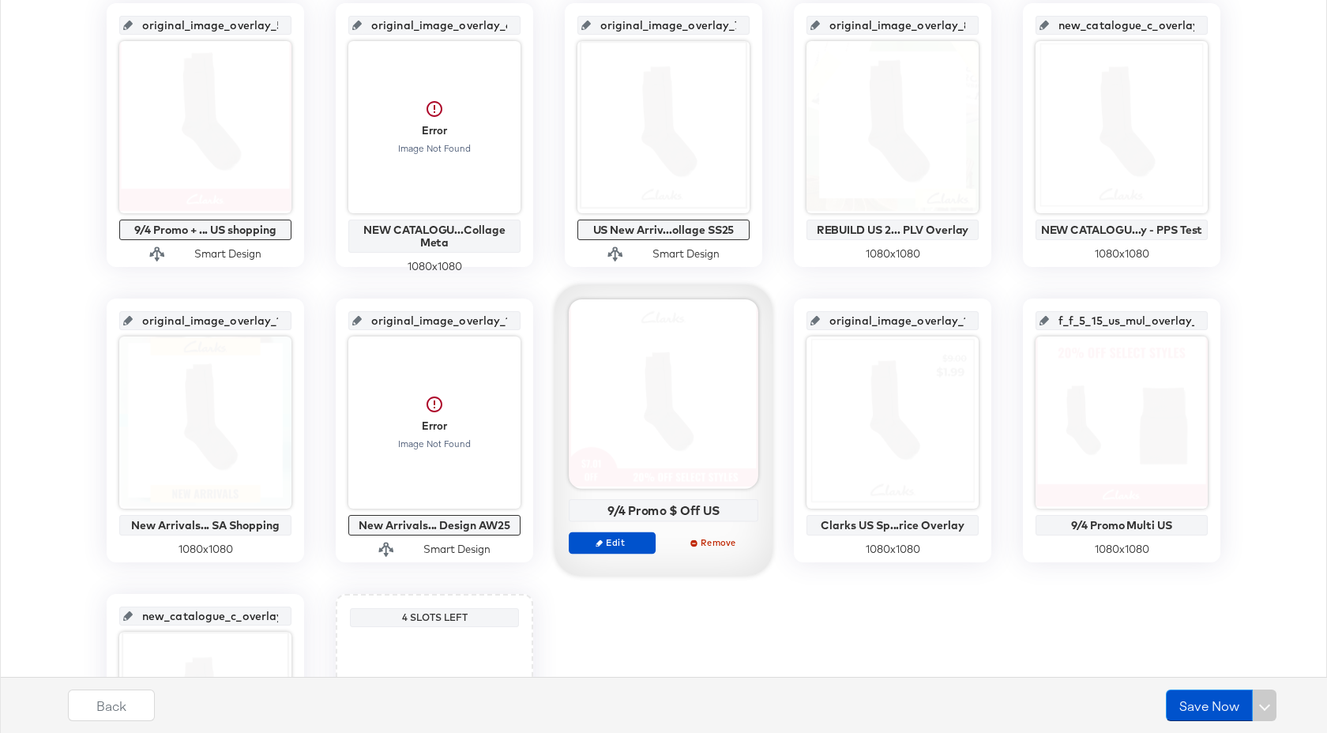
scroll to position [649, 0]
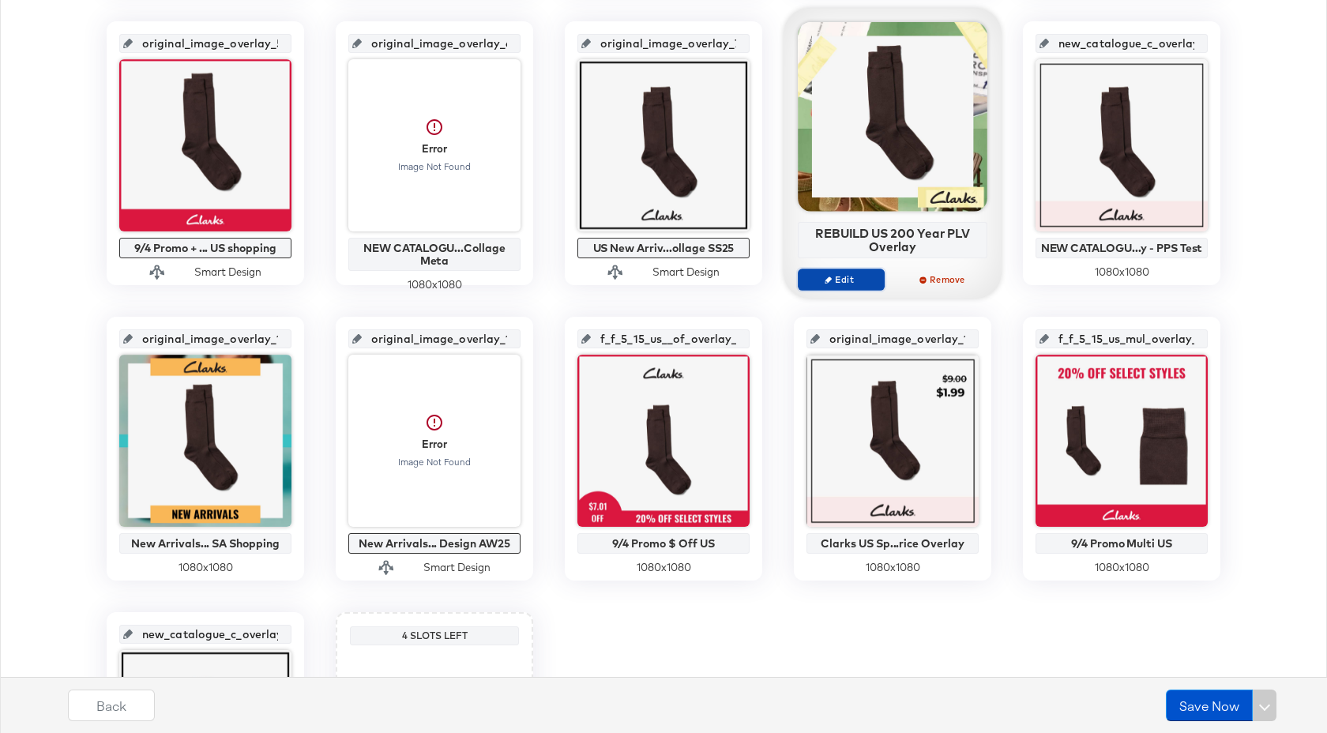
click at [858, 281] on span "Edit" at bounding box center [841, 279] width 73 height 12
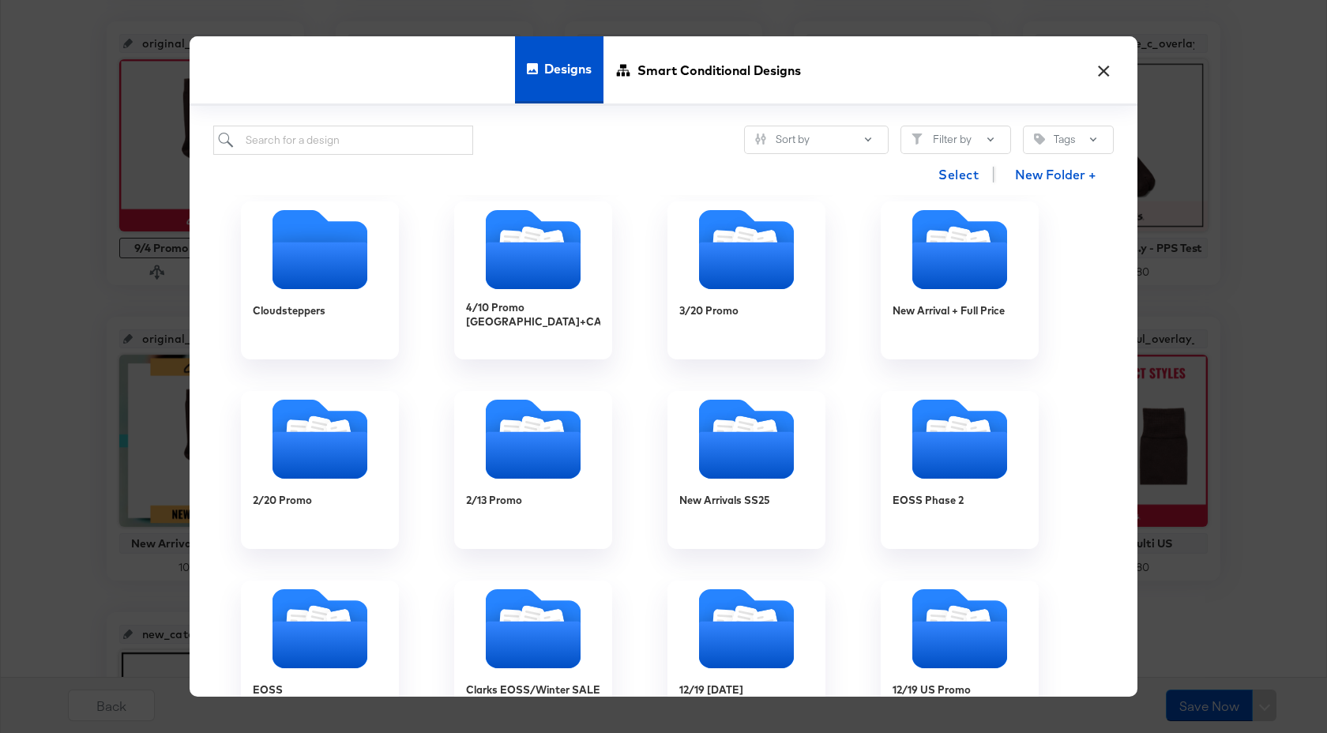
scroll to position [0, 0]
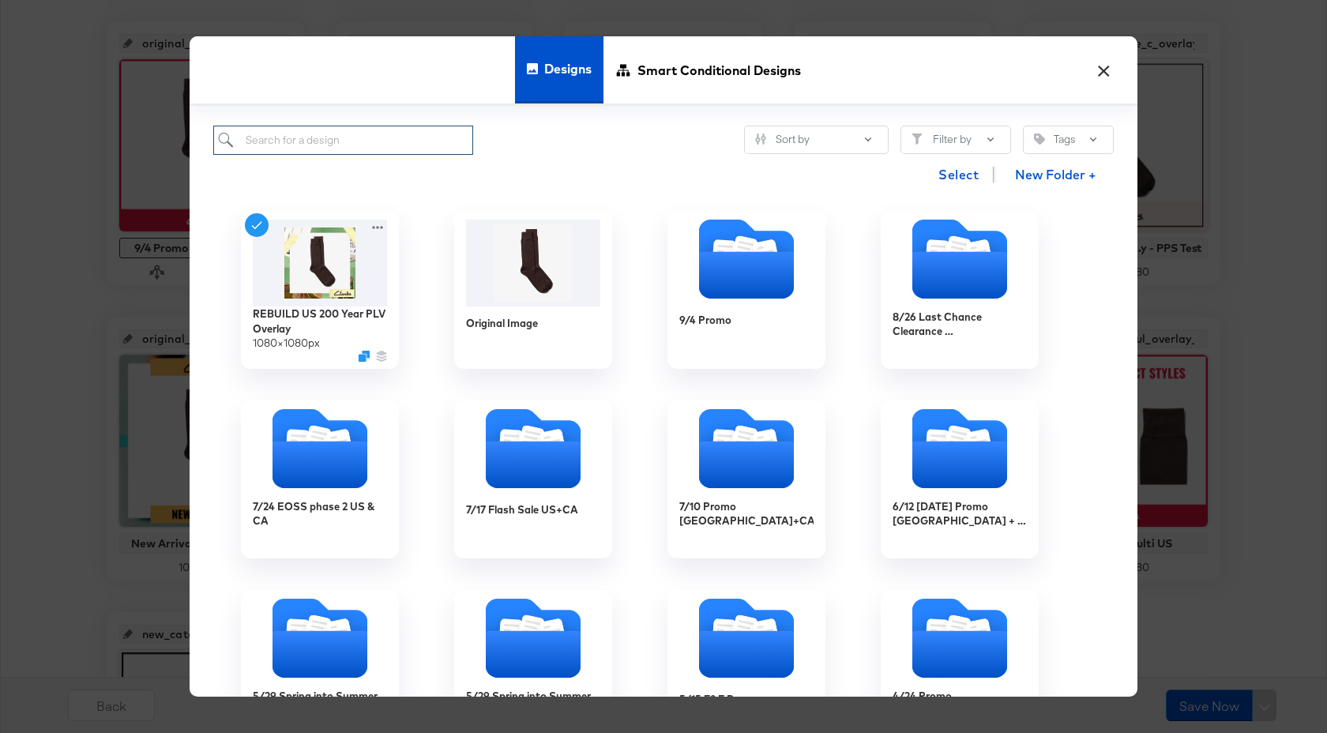
click at [347, 130] on input "search" at bounding box center [343, 140] width 260 height 29
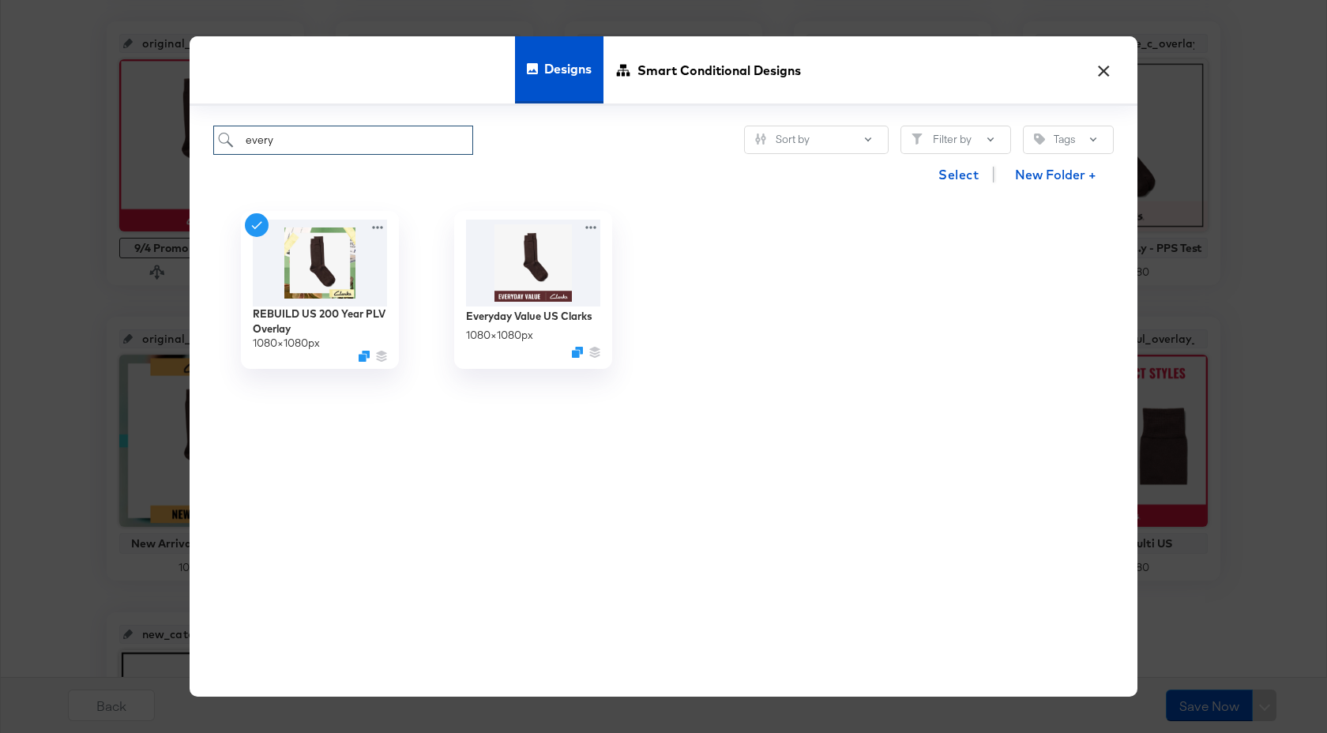
type input "every"
click at [1110, 69] on button "×" at bounding box center [1103, 66] width 28 height 28
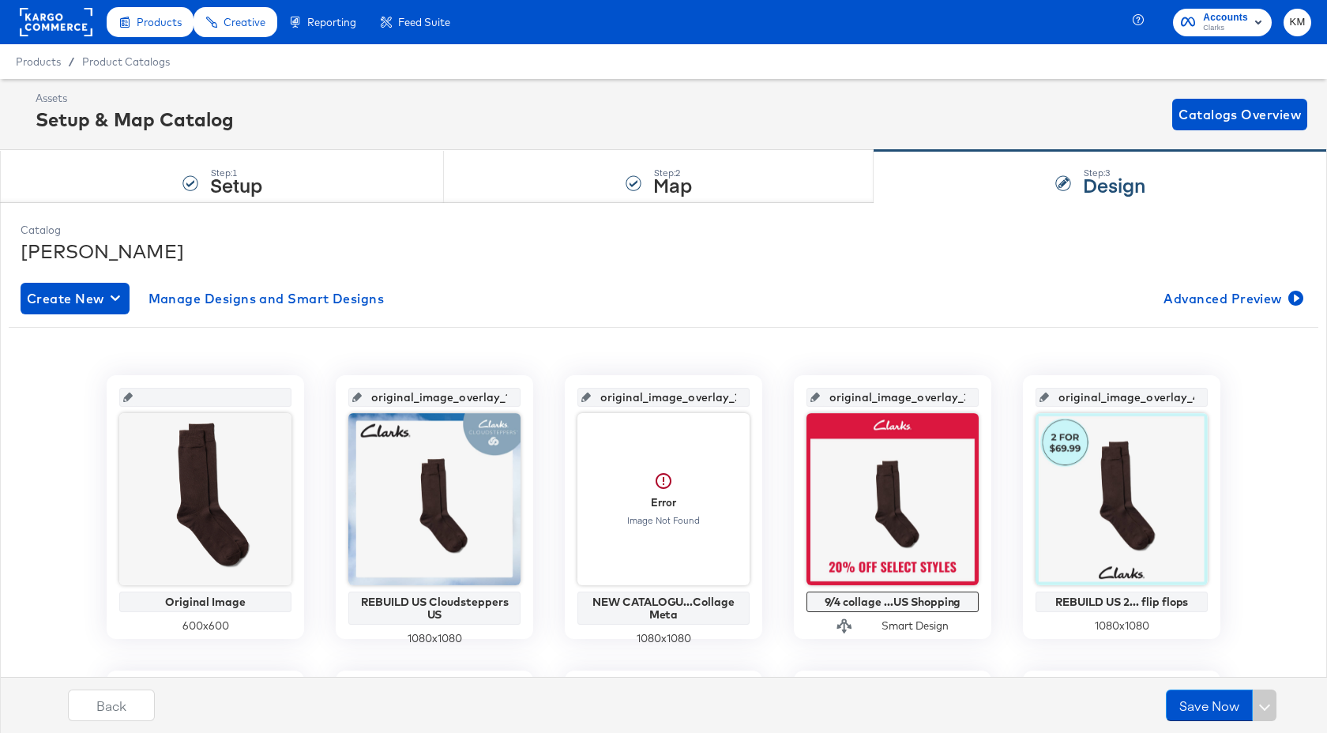
click at [0, 0] on div "Enhance Your Product Catalog, Map Them to Publishers, and Incorporate Overlay D…" at bounding box center [0, 0] width 0 height 0
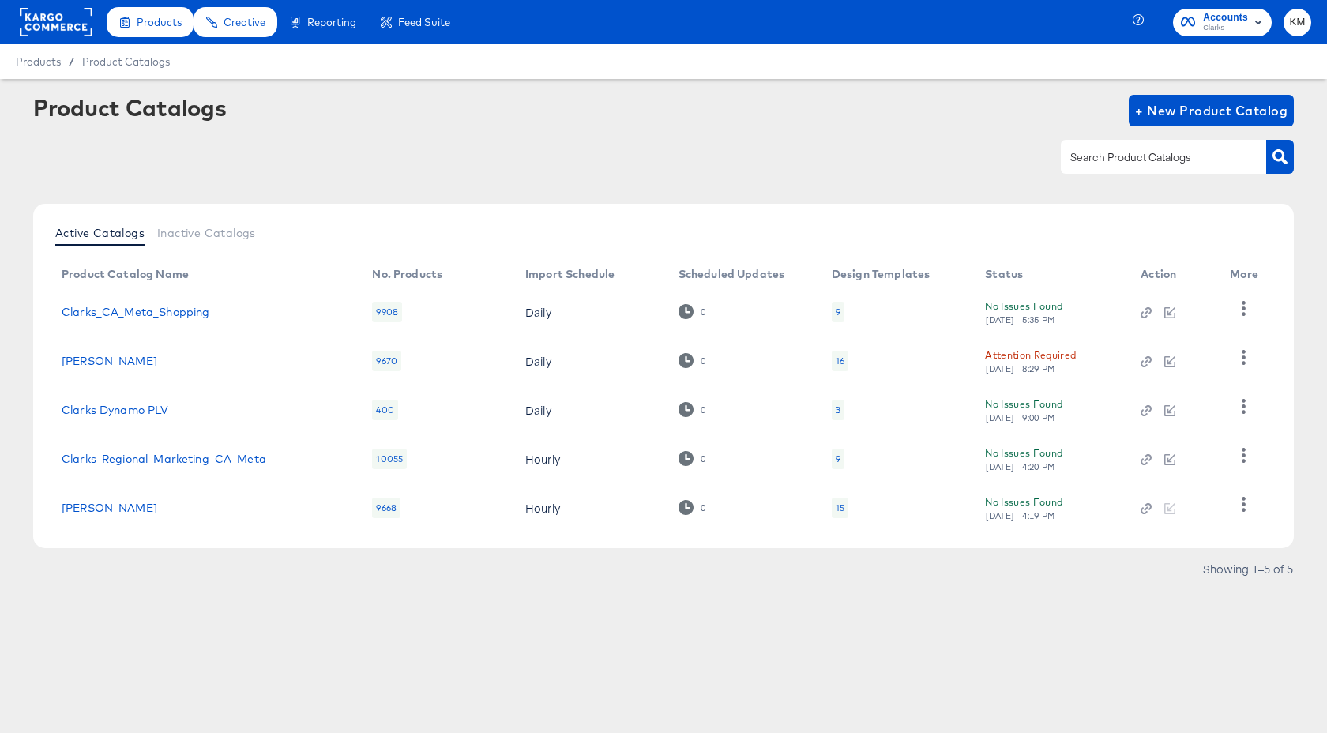
click at [841, 359] on div "16" at bounding box center [840, 361] width 9 height 13
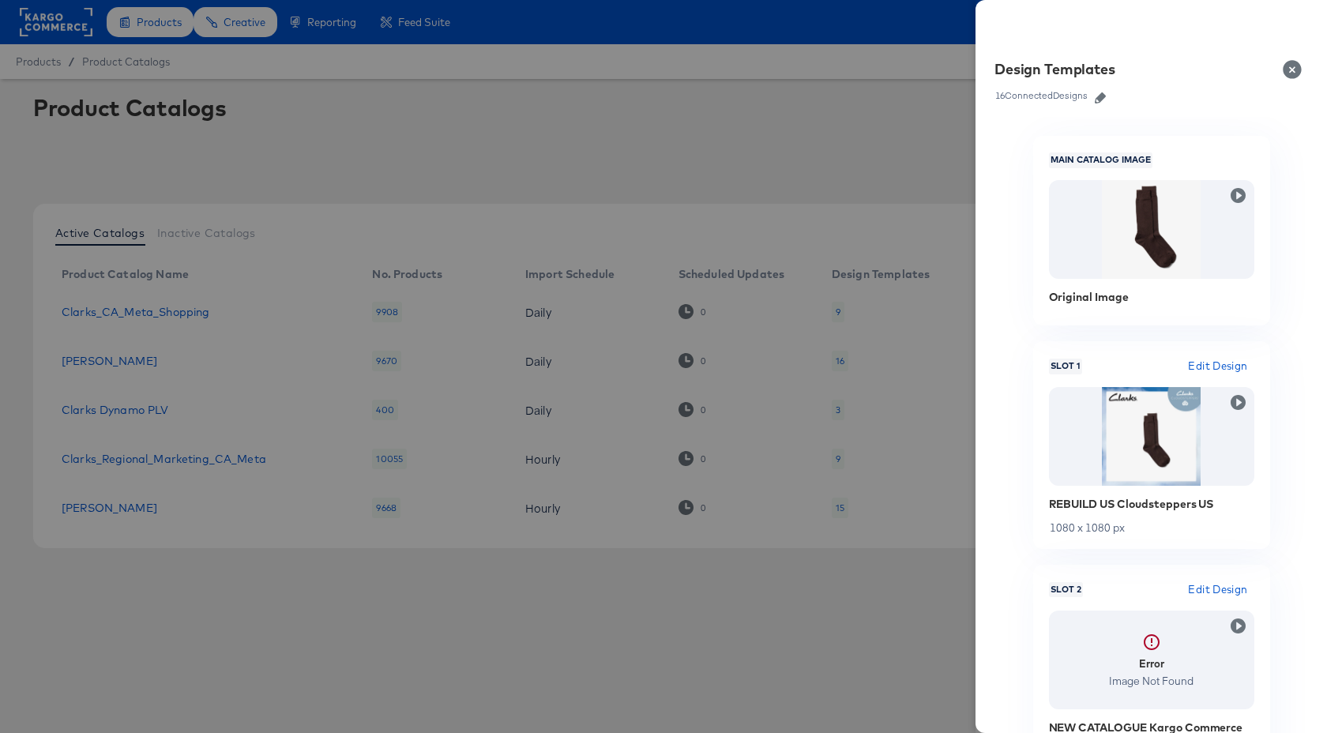
click at [1101, 100] on icon "button" at bounding box center [1100, 97] width 11 height 11
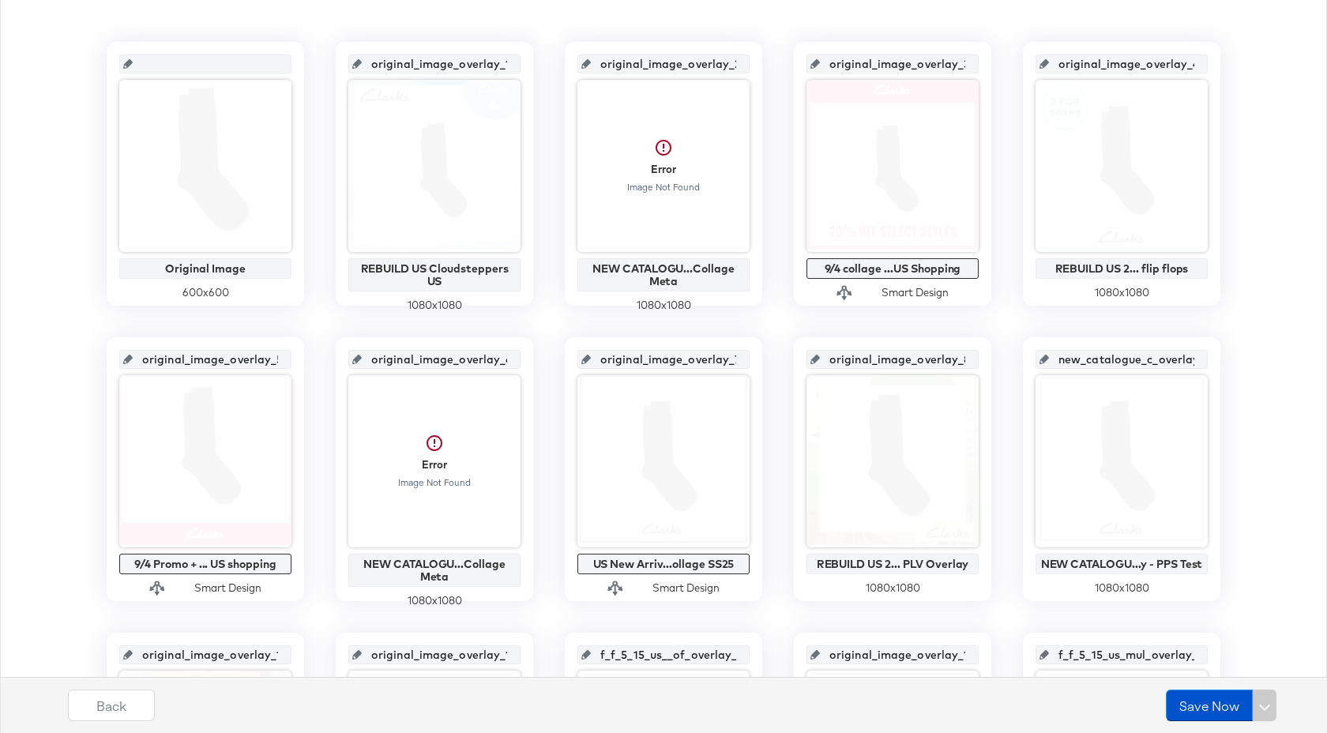
scroll to position [335, 0]
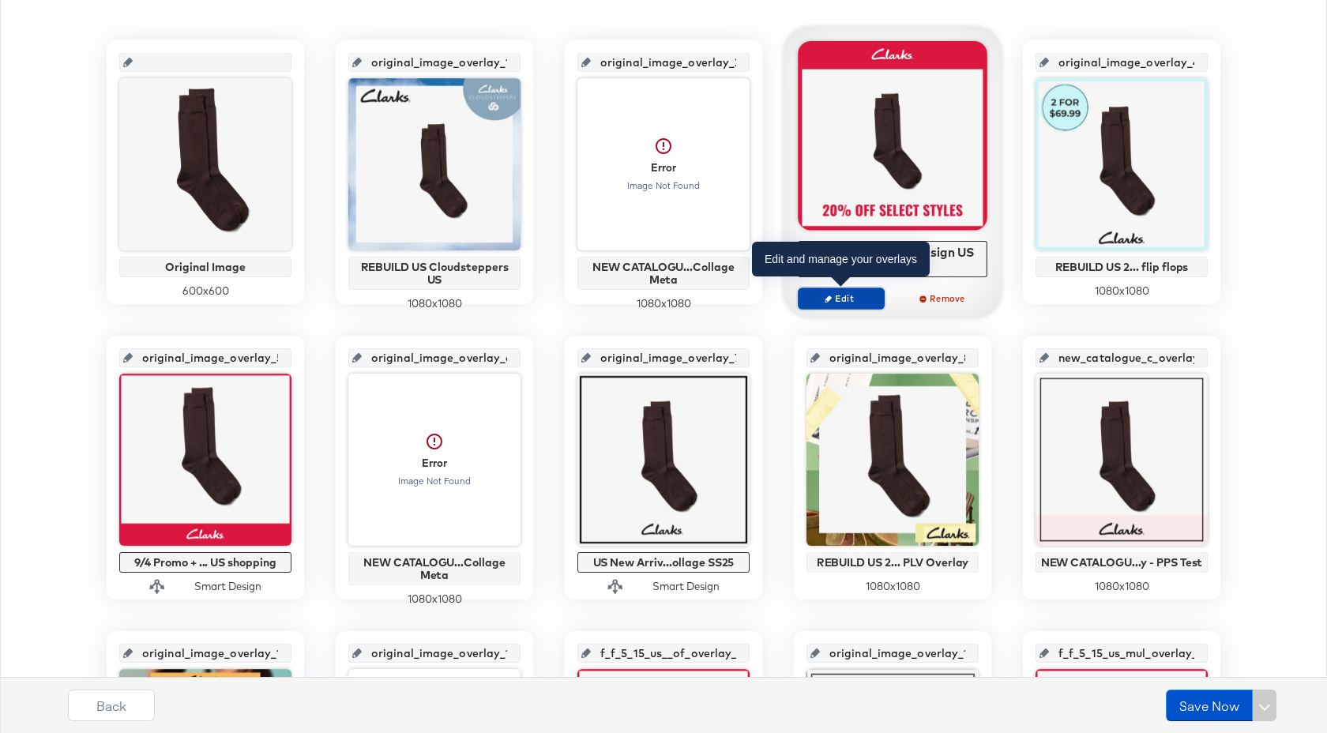
click at [861, 297] on span "Edit" at bounding box center [841, 298] width 73 height 12
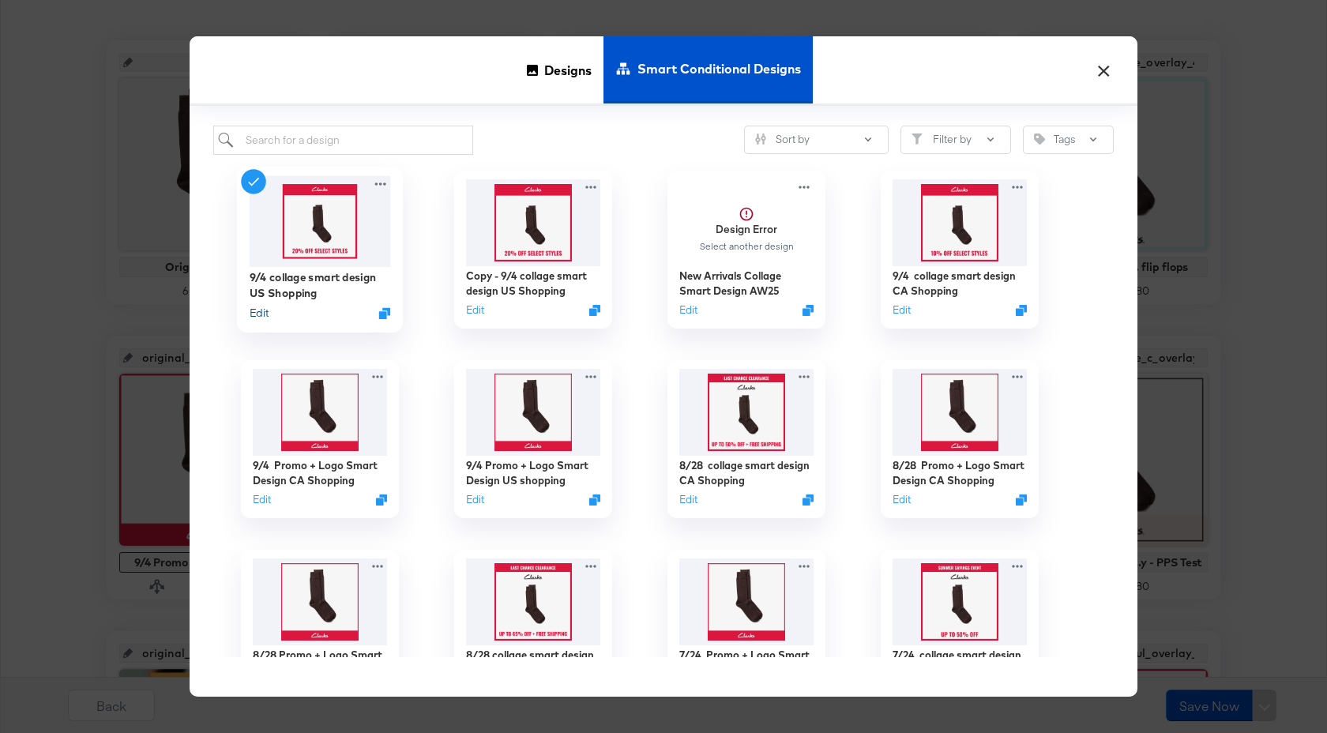
click at [261, 316] on button "Edit" at bounding box center [259, 313] width 19 height 15
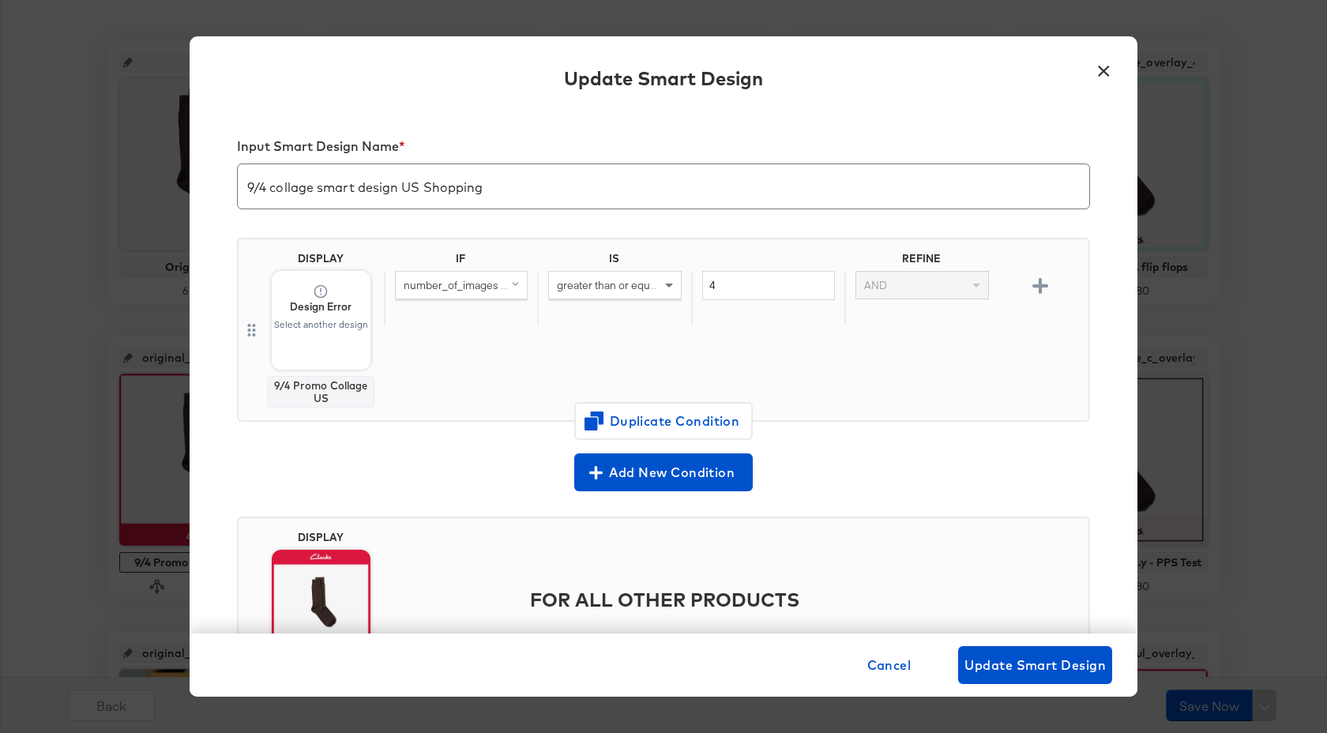
click at [1107, 70] on button "×" at bounding box center [1103, 66] width 28 height 28
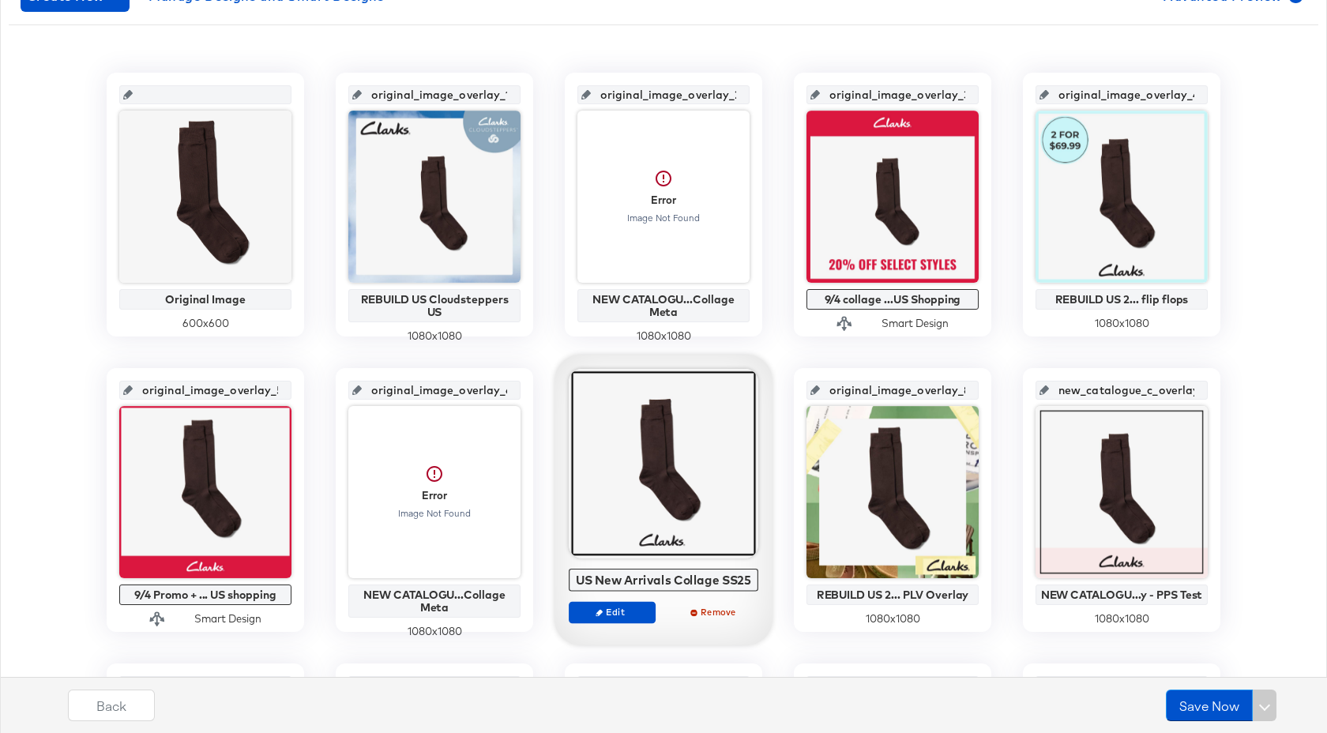
scroll to position [257, 0]
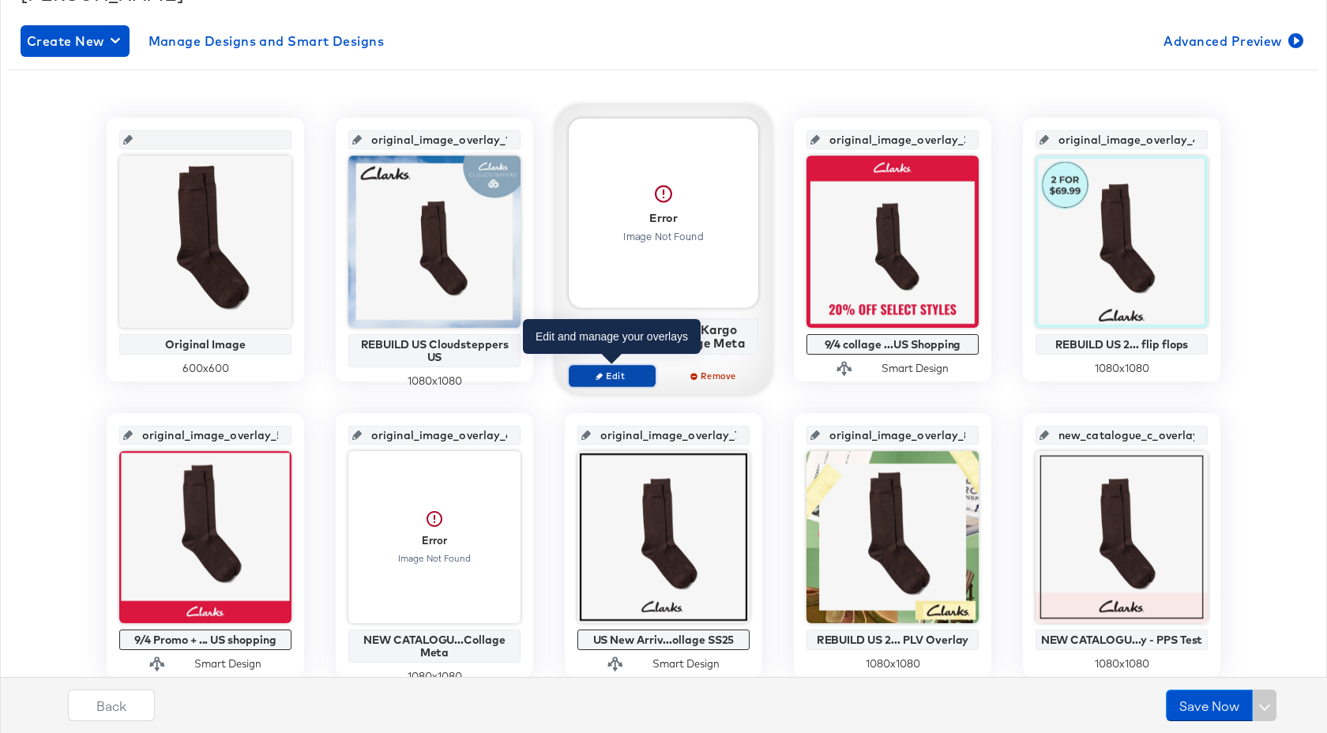
click at [625, 371] on span "Edit" at bounding box center [612, 376] width 73 height 12
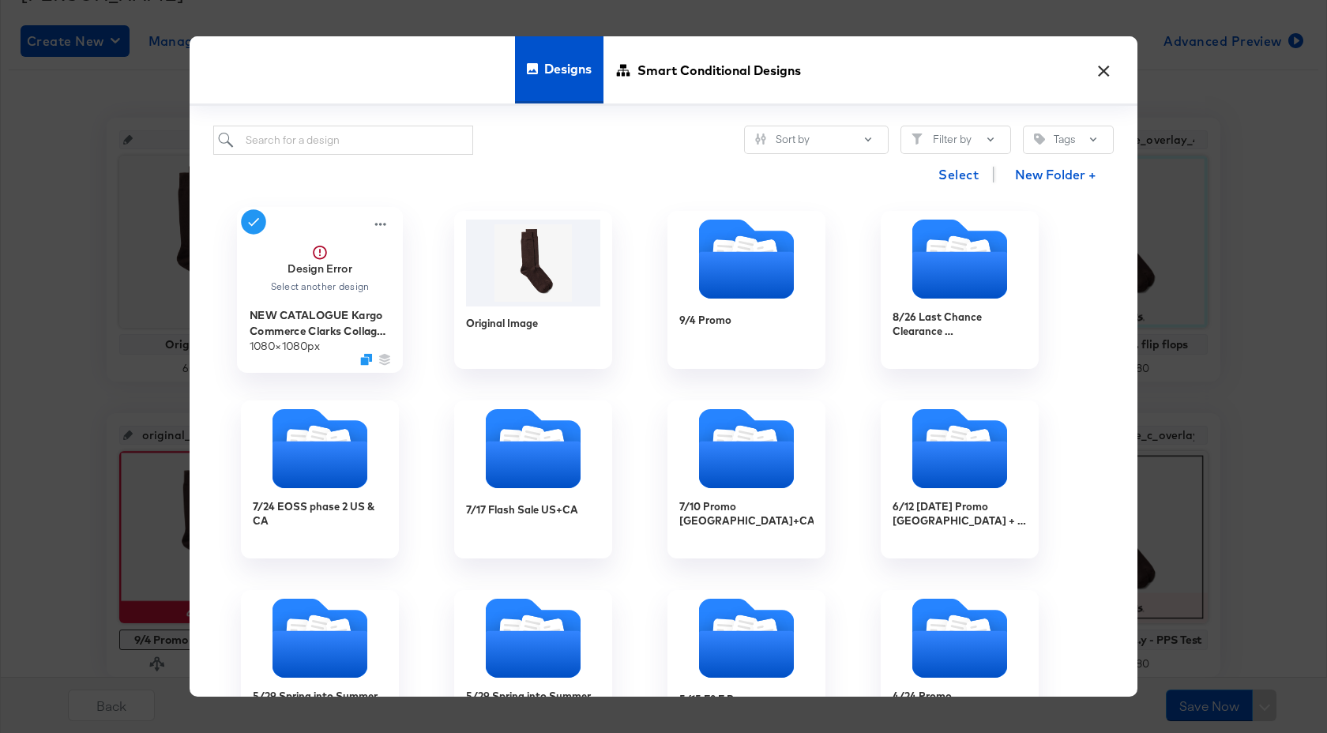
click at [314, 286] on div "Select another design" at bounding box center [319, 286] width 100 height 12
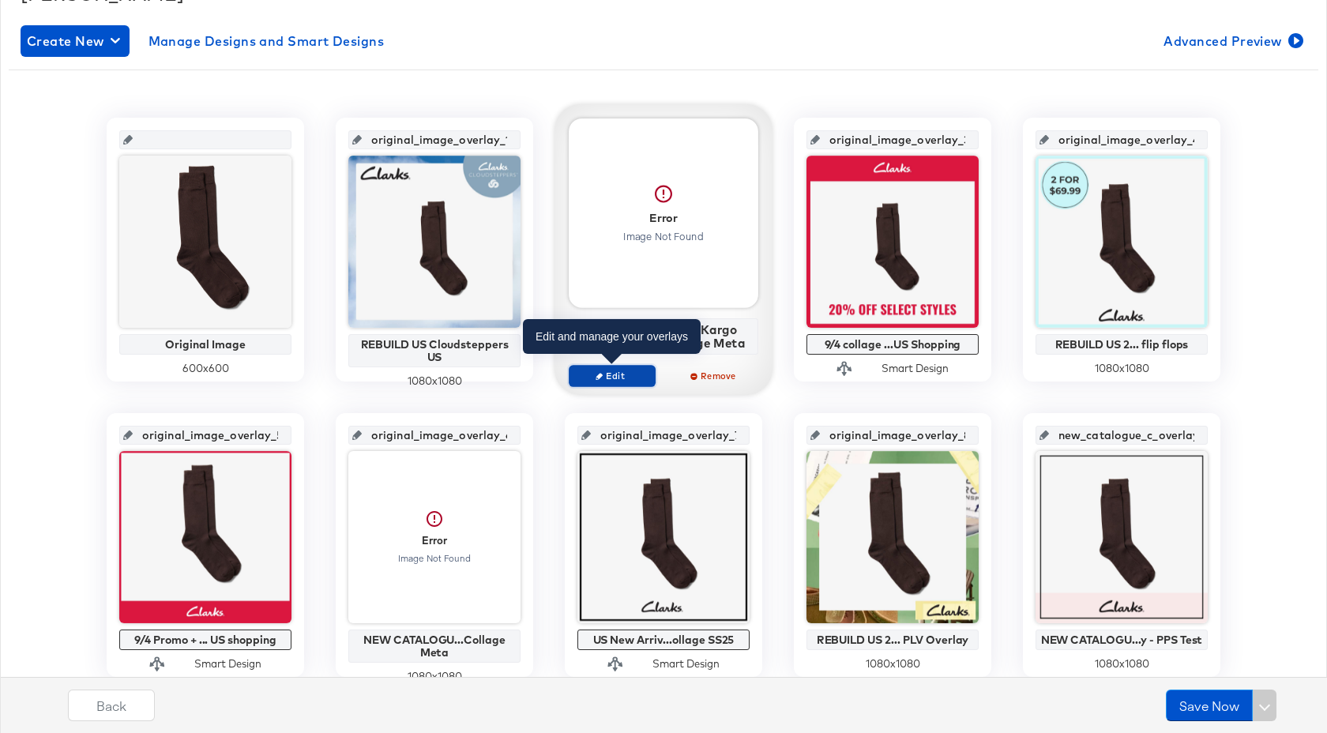
click at [625, 380] on span "Edit" at bounding box center [612, 376] width 73 height 12
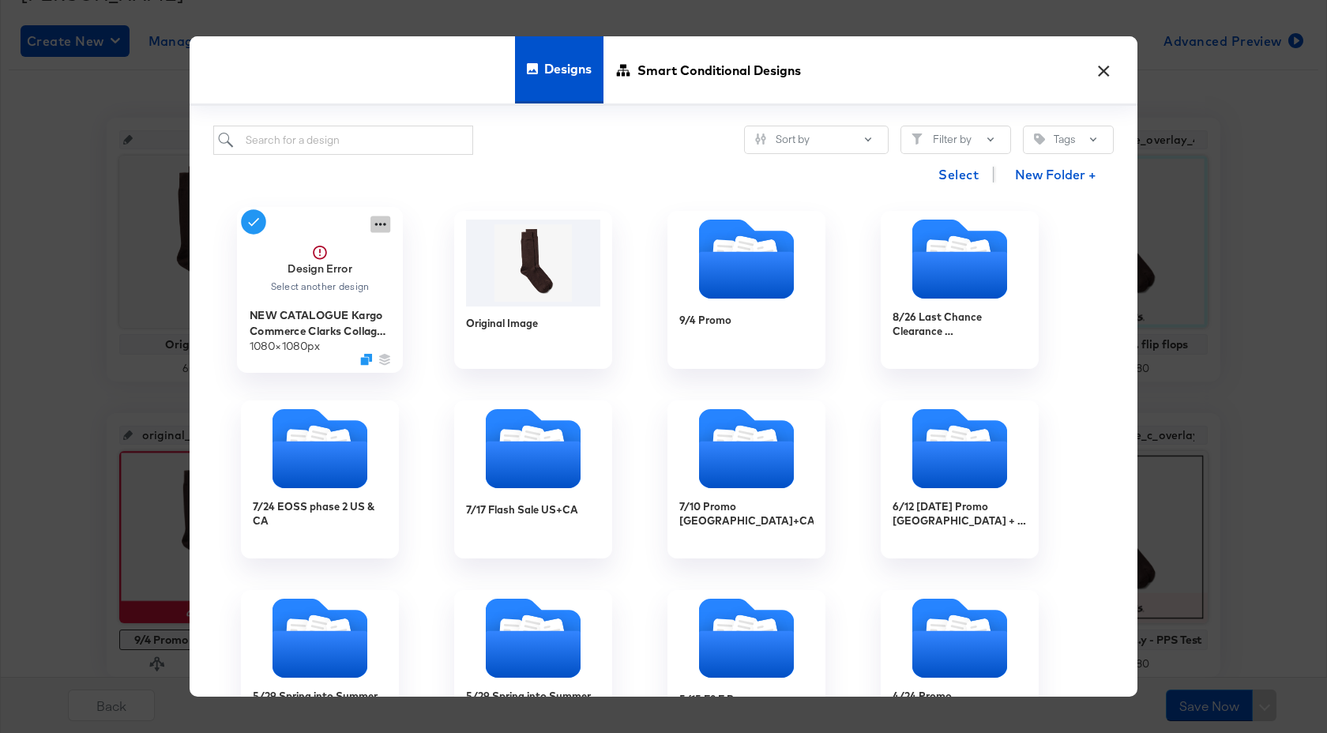
click at [377, 228] on icon at bounding box center [380, 224] width 20 height 17
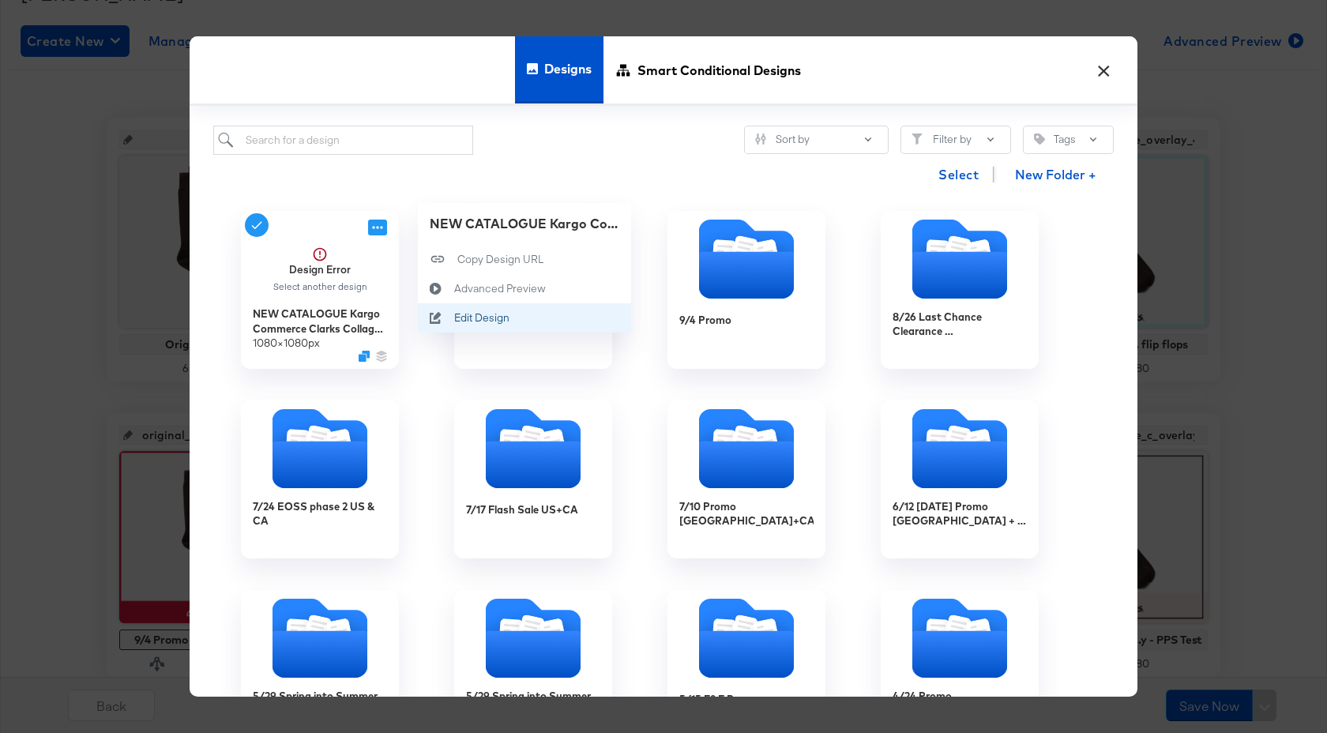
click at [454, 318] on div "Edit Design Edit Design" at bounding box center [454, 318] width 0 height 0
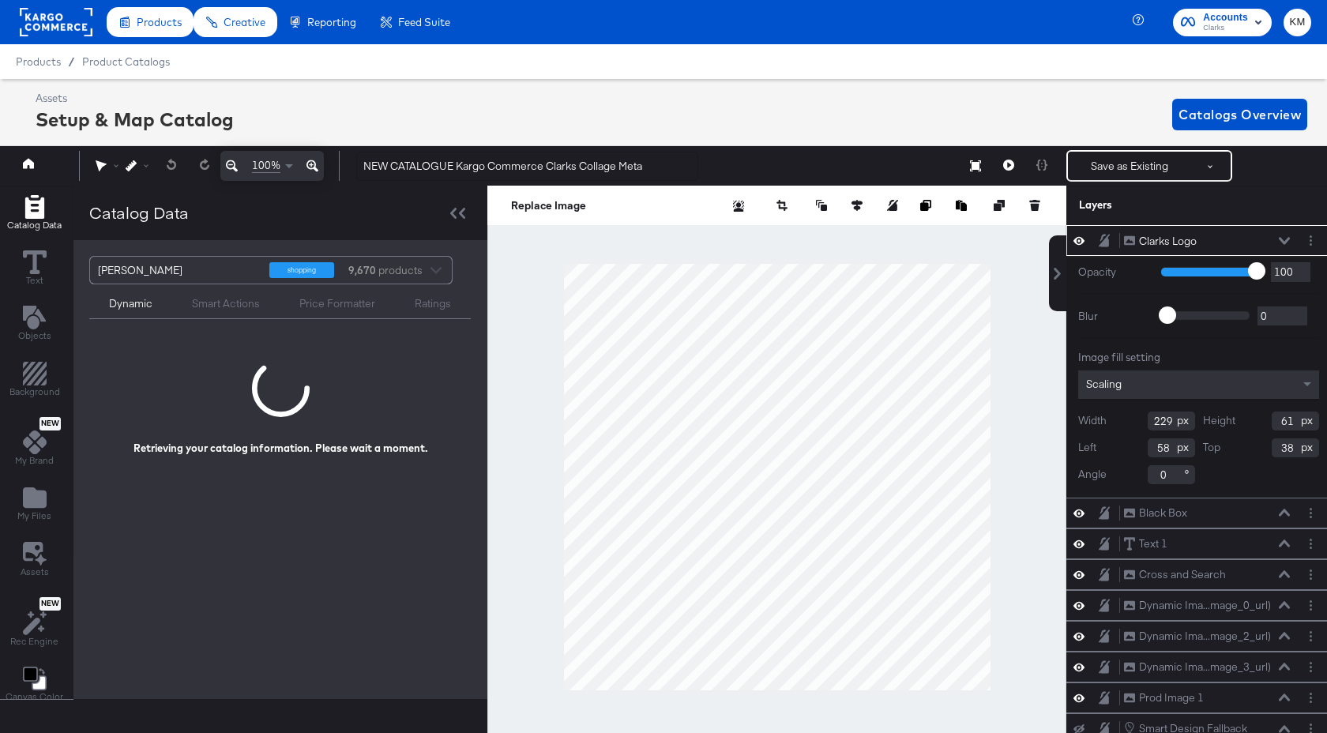
scroll to position [0, 4]
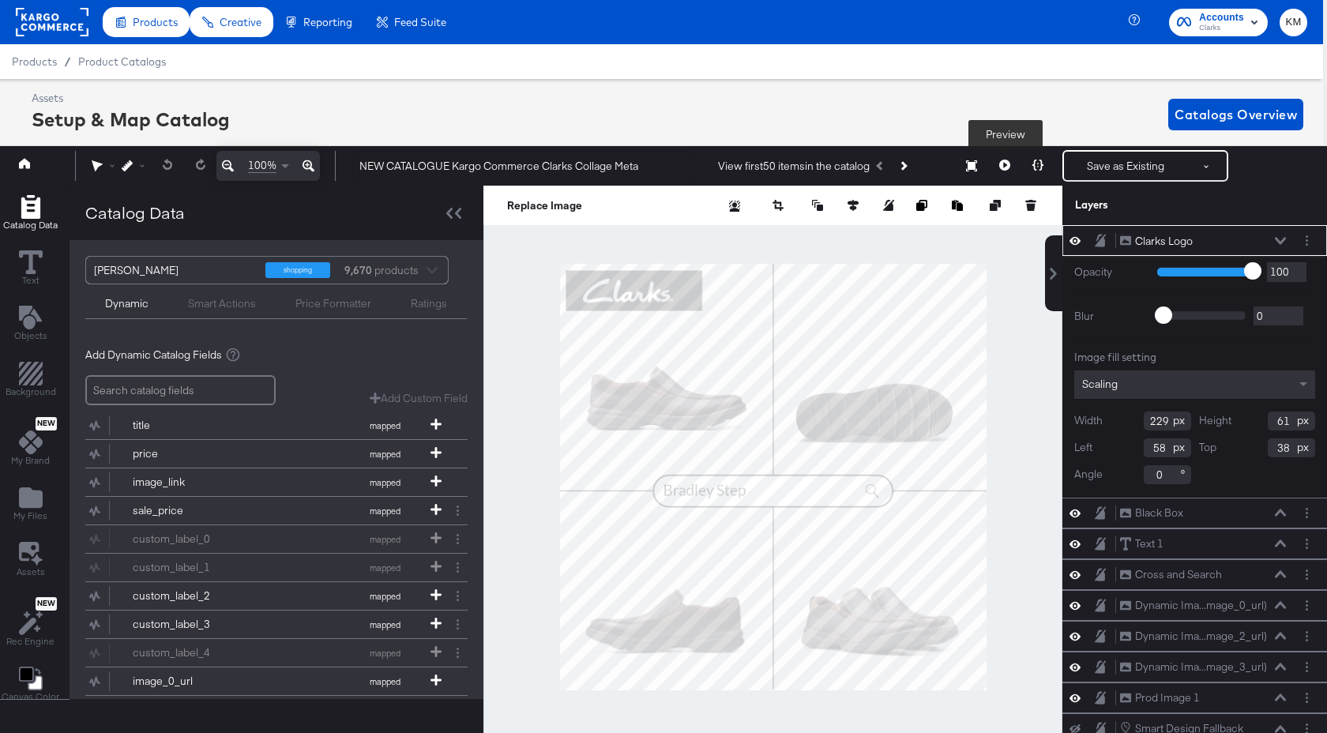
click at [1007, 165] on icon at bounding box center [1004, 165] width 11 height 11
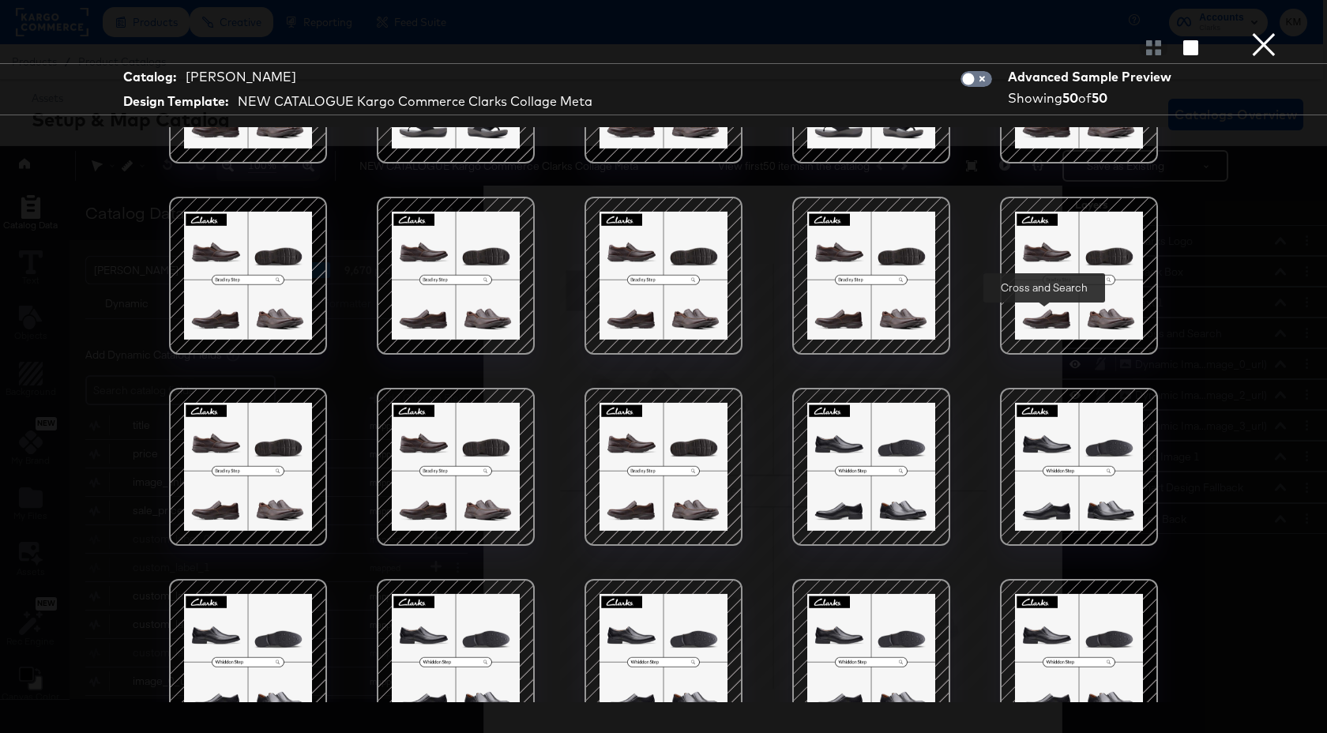
scroll to position [0, 0]
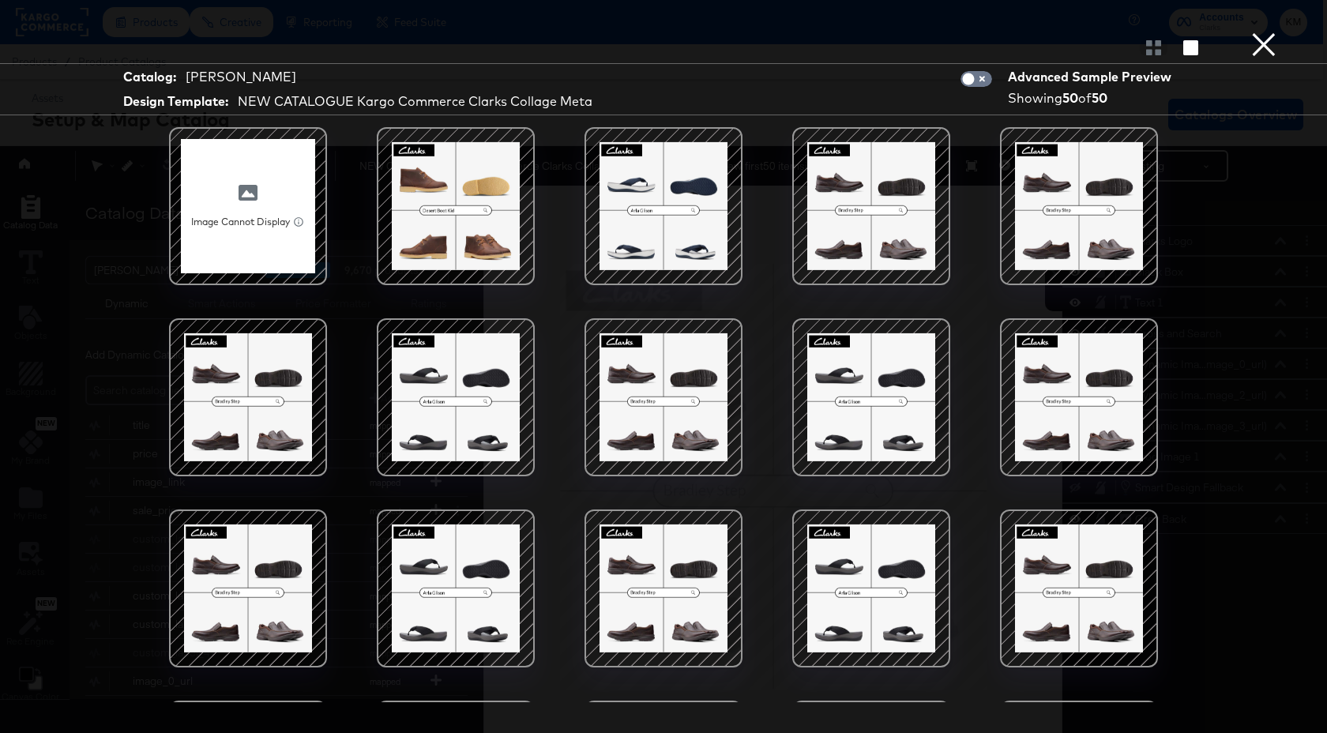
click at [1268, 32] on button "×" at bounding box center [1264, 16] width 32 height 32
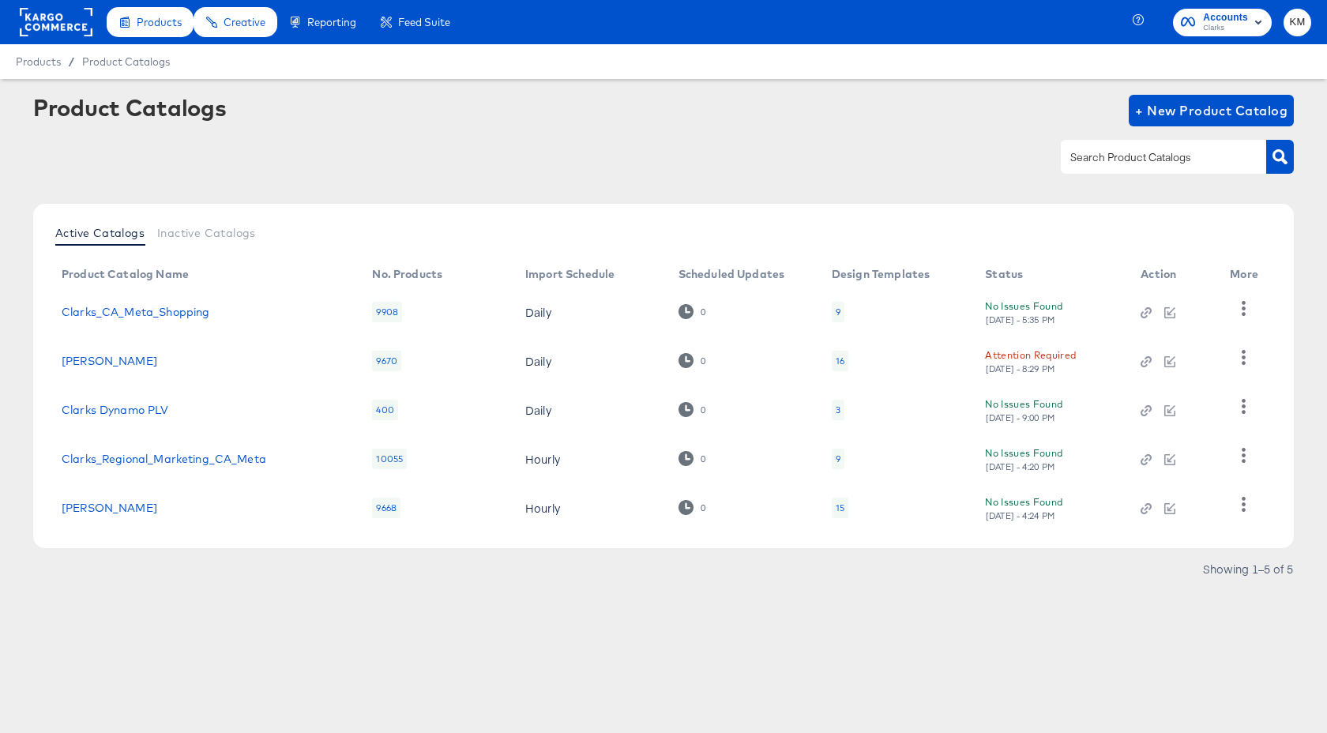
click at [843, 359] on div "16" at bounding box center [840, 361] width 9 height 13
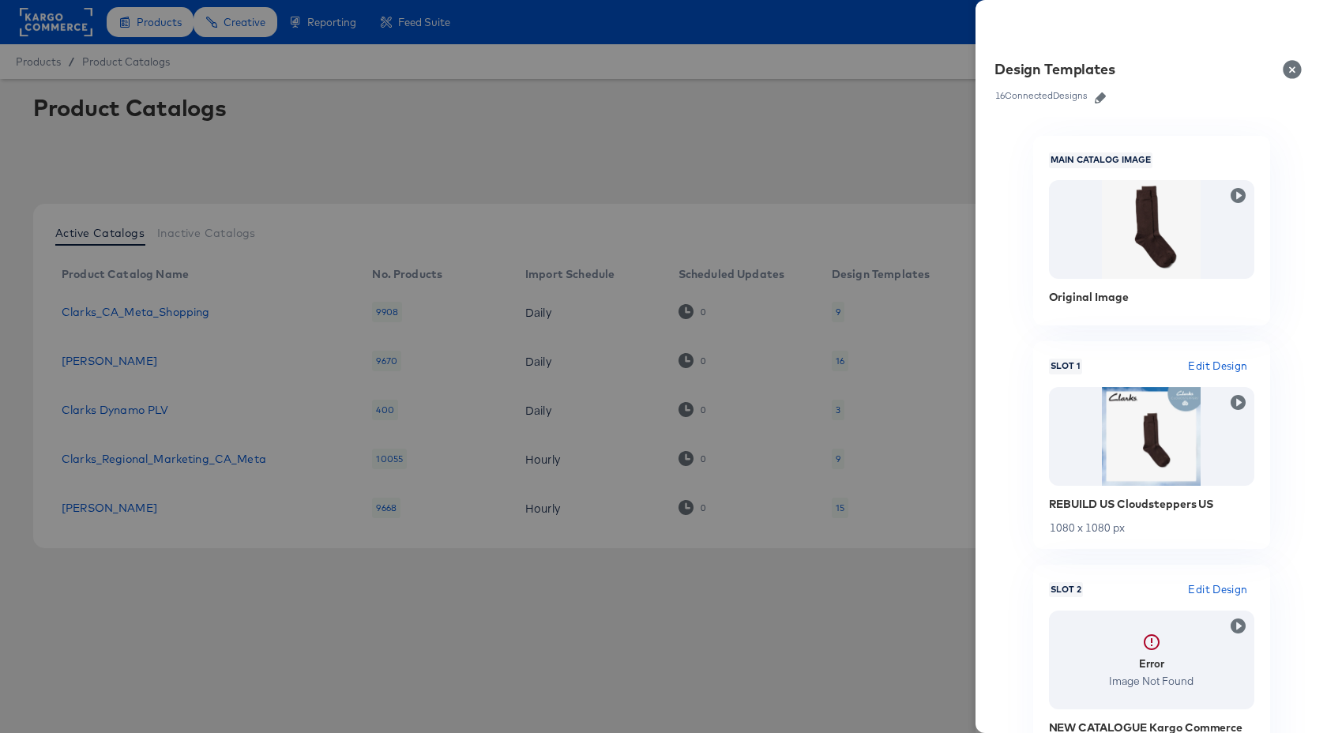
click at [1104, 96] on icon "button" at bounding box center [1100, 97] width 11 height 11
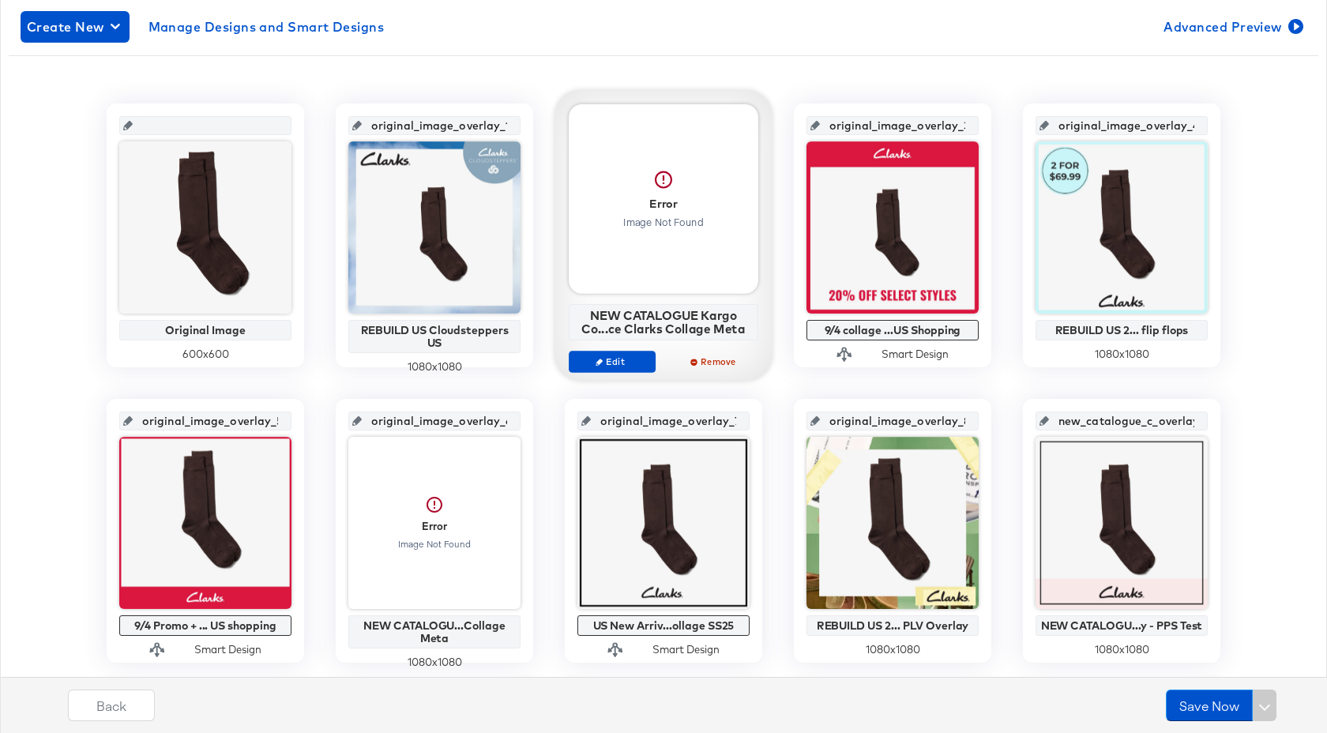
scroll to position [273, 0]
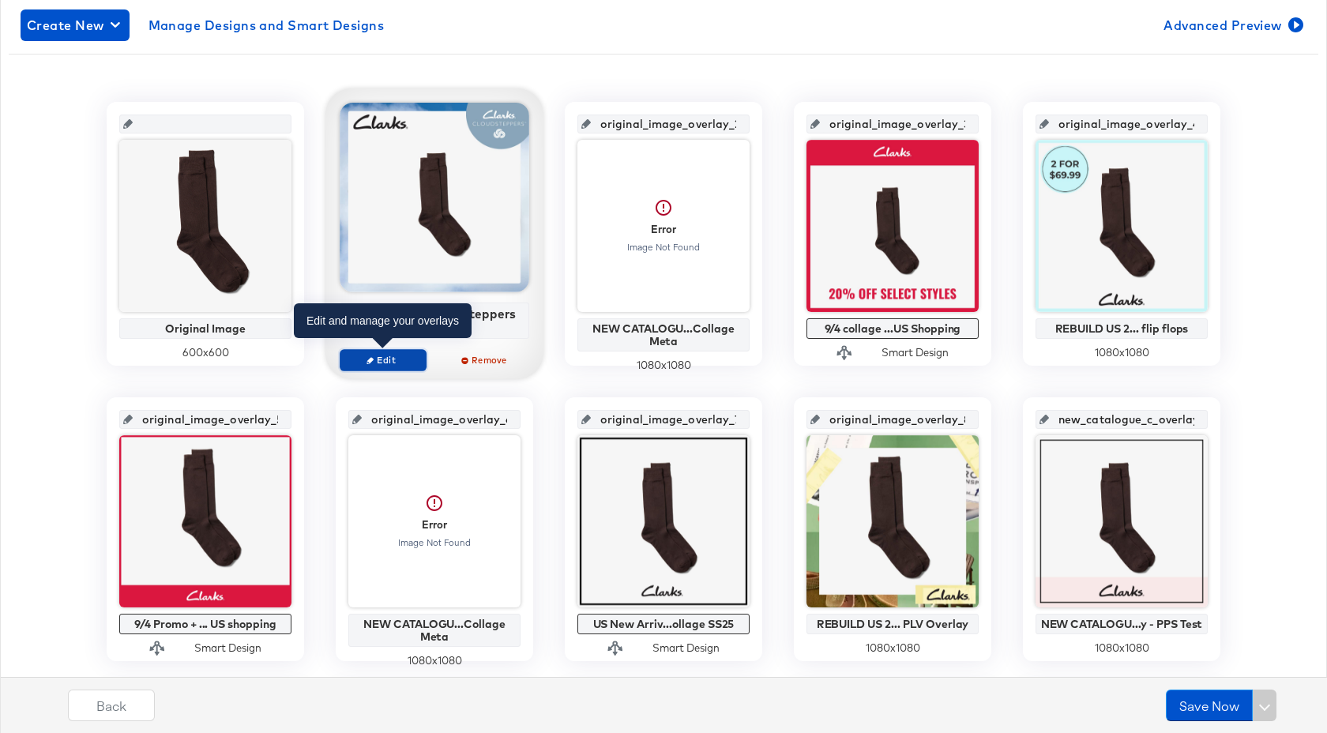
click at [405, 354] on span "Edit" at bounding box center [383, 360] width 73 height 12
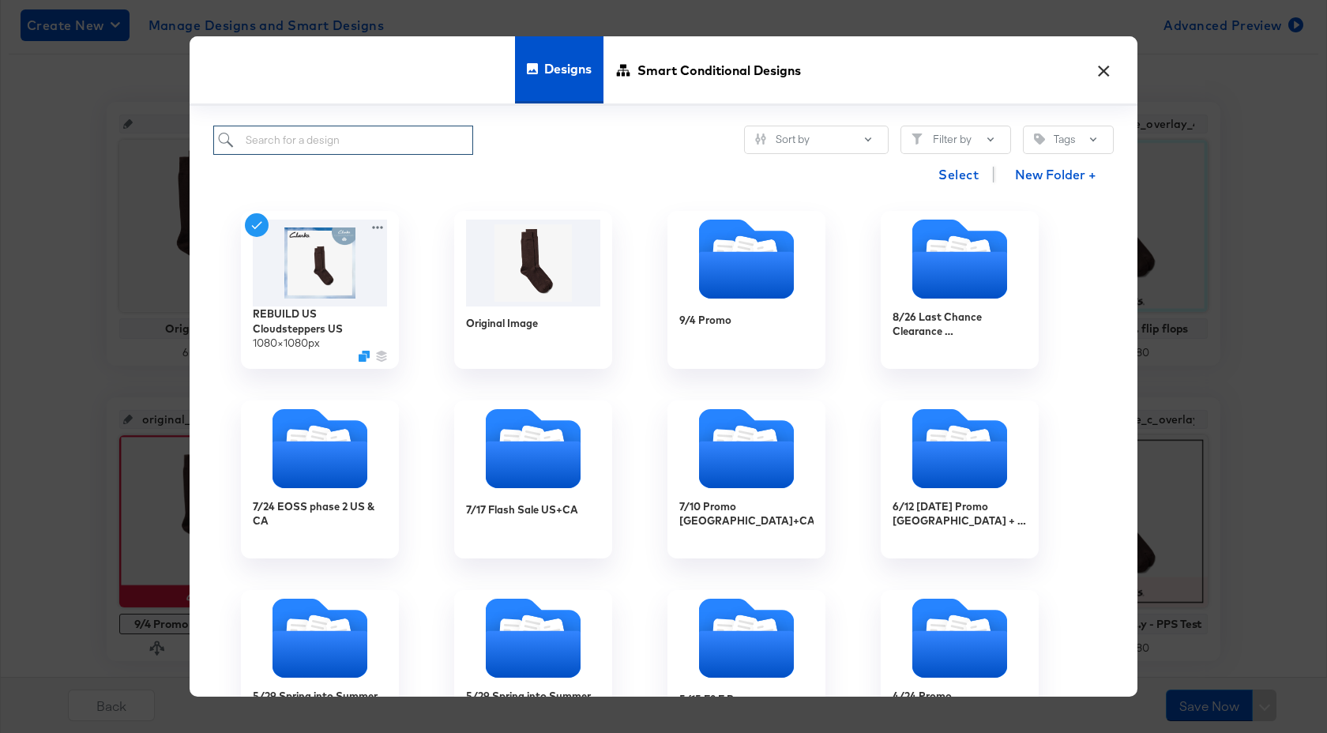
click at [417, 135] on input "search" at bounding box center [343, 140] width 260 height 29
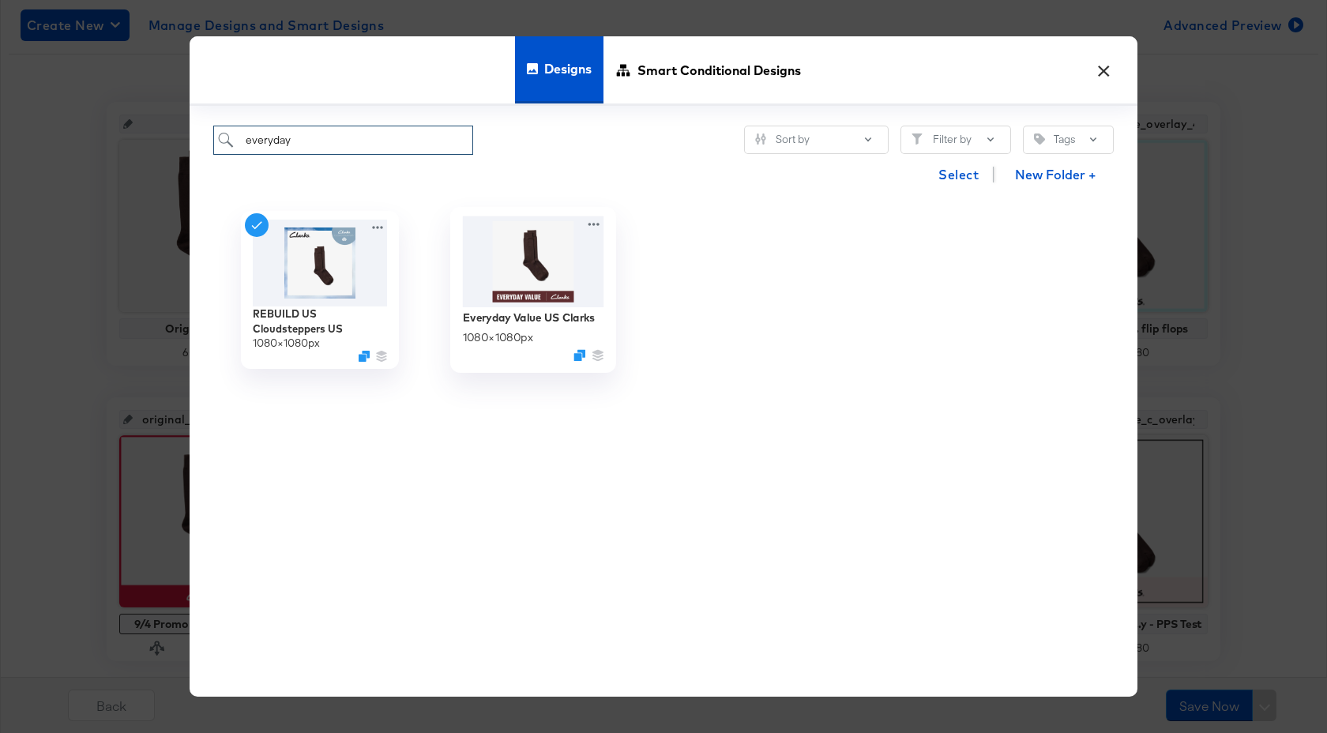
type input "everyday"
click at [538, 262] on img at bounding box center [533, 261] width 141 height 91
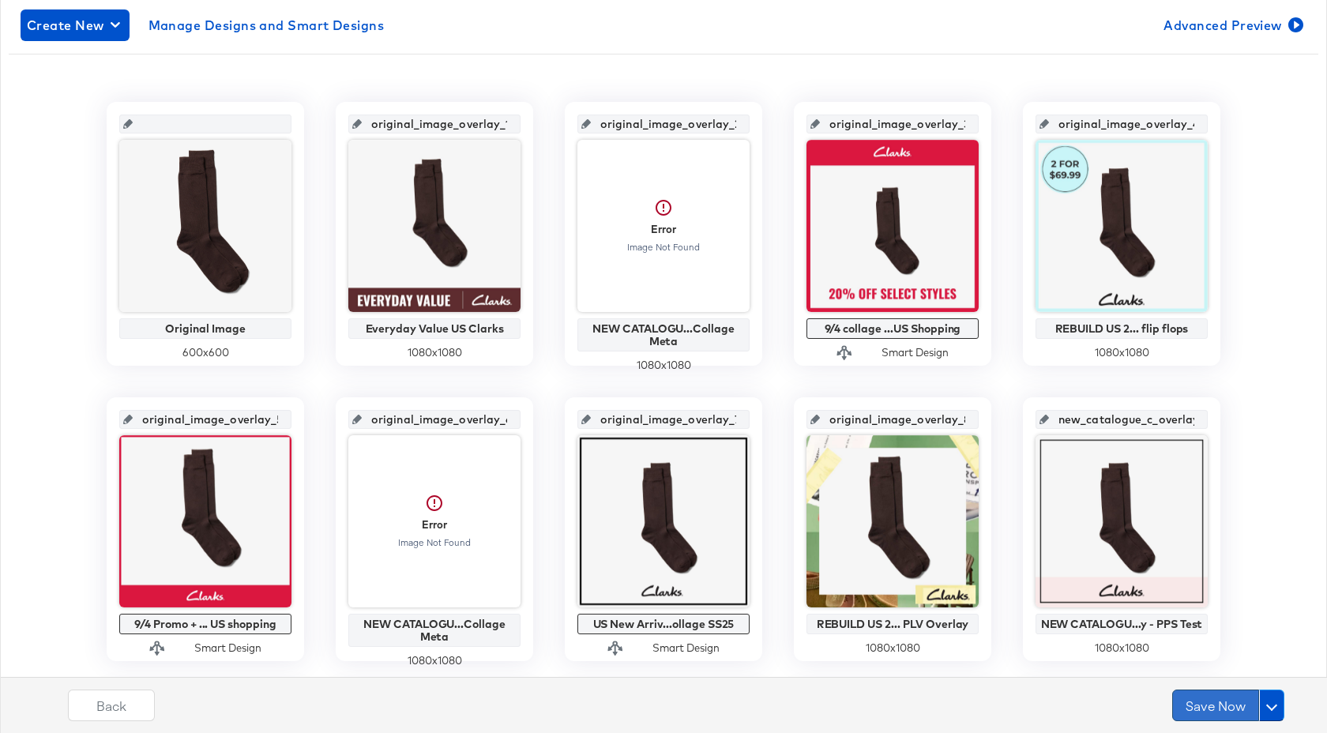
click at [1208, 703] on button "Save Now" at bounding box center [1215, 706] width 87 height 32
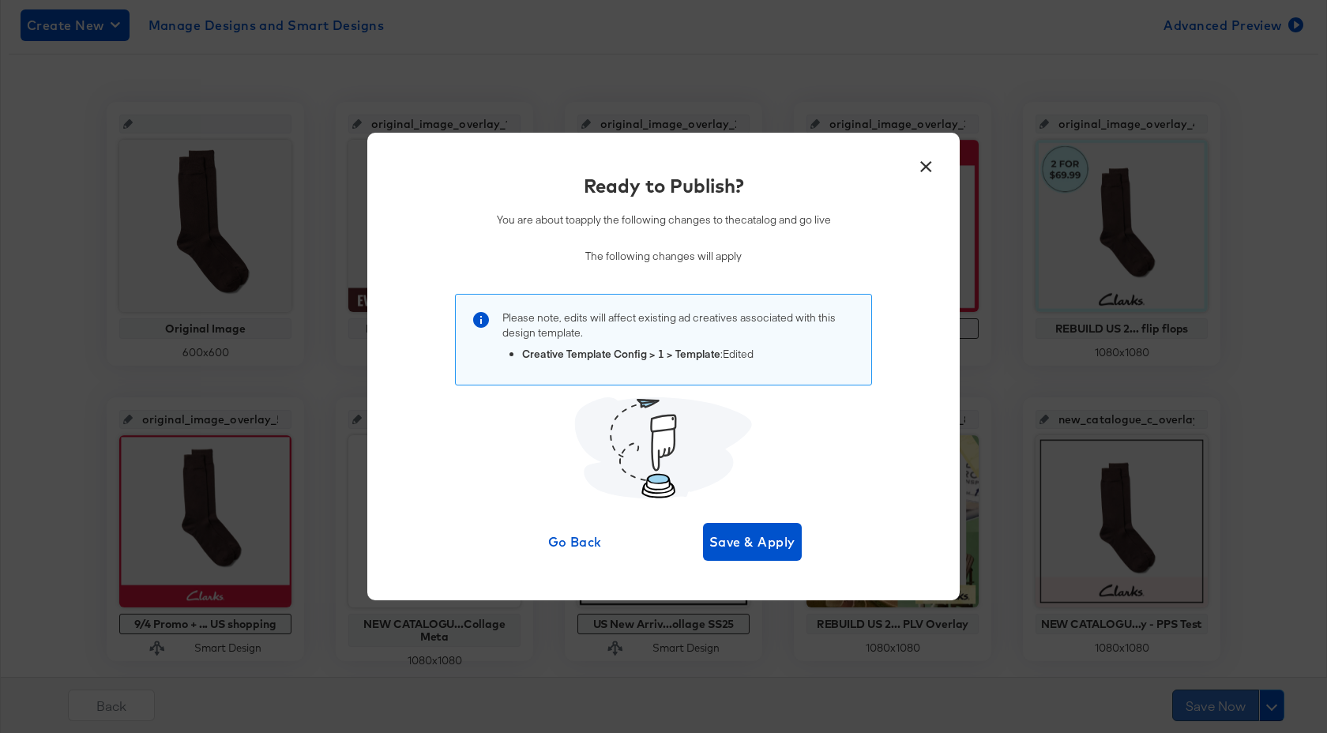
scroll to position [0, 0]
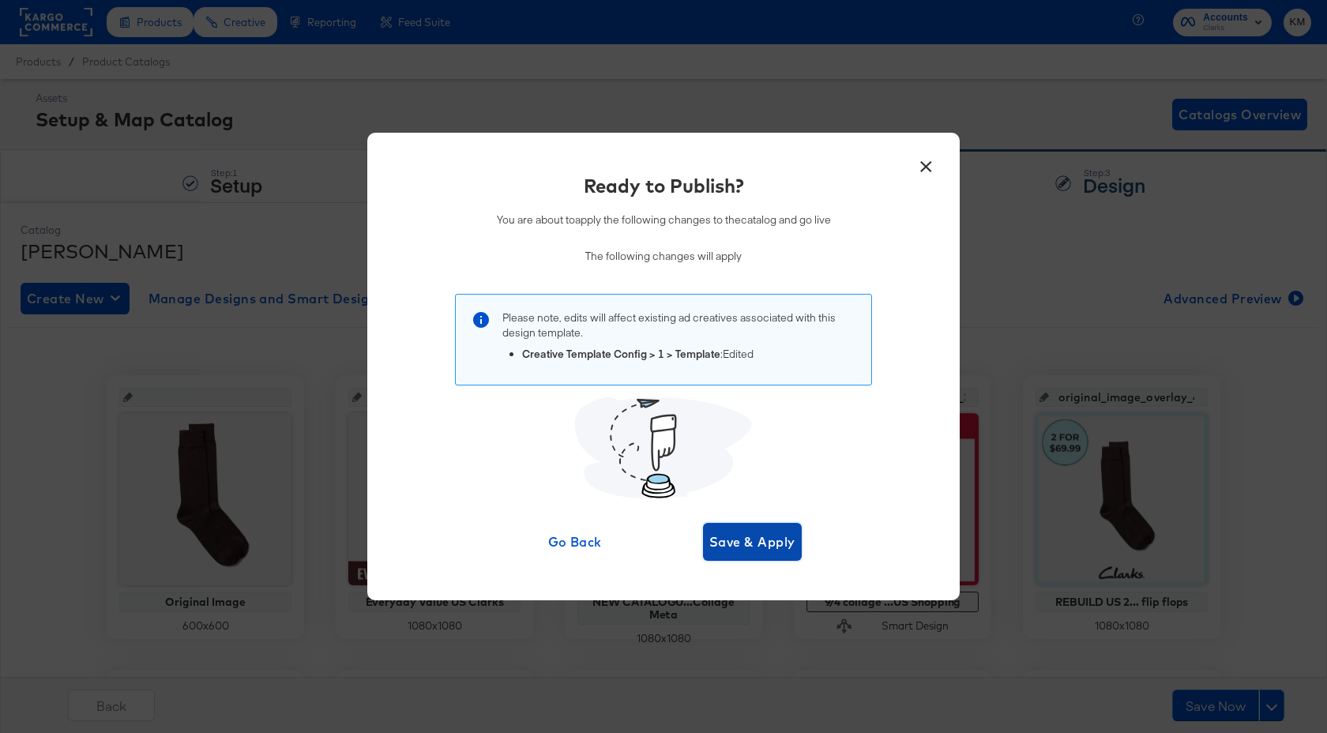
click at [776, 546] on span "Save & Apply" at bounding box center [752, 542] width 86 height 22
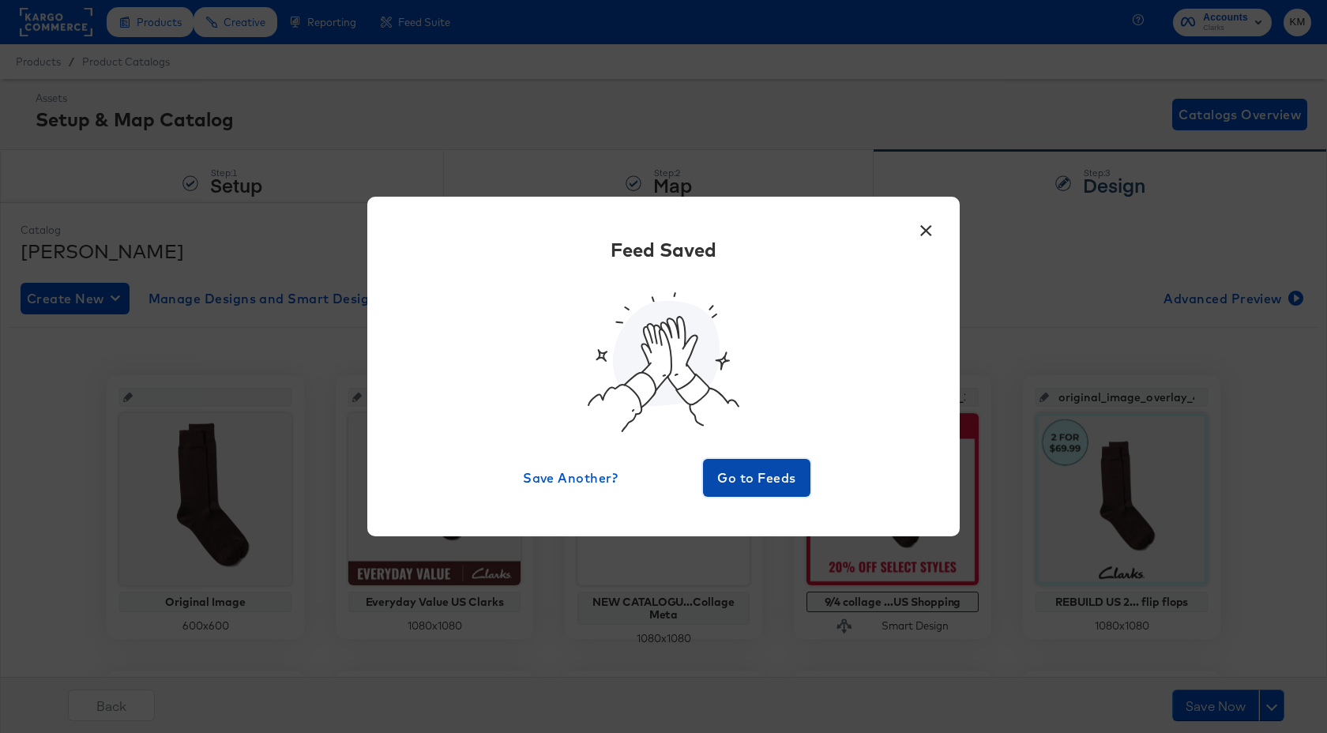
click at [787, 470] on span "Go to Feeds" at bounding box center [756, 478] width 95 height 22
